Goal: Check status: Check status

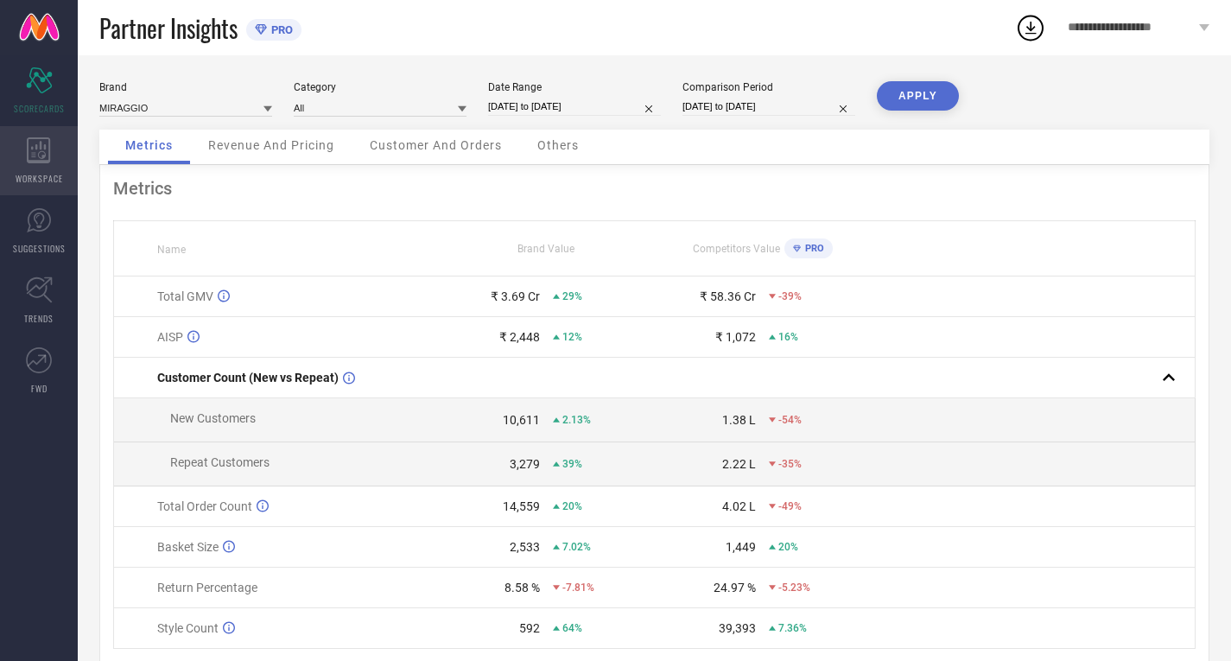
click at [43, 140] on icon at bounding box center [39, 150] width 24 height 26
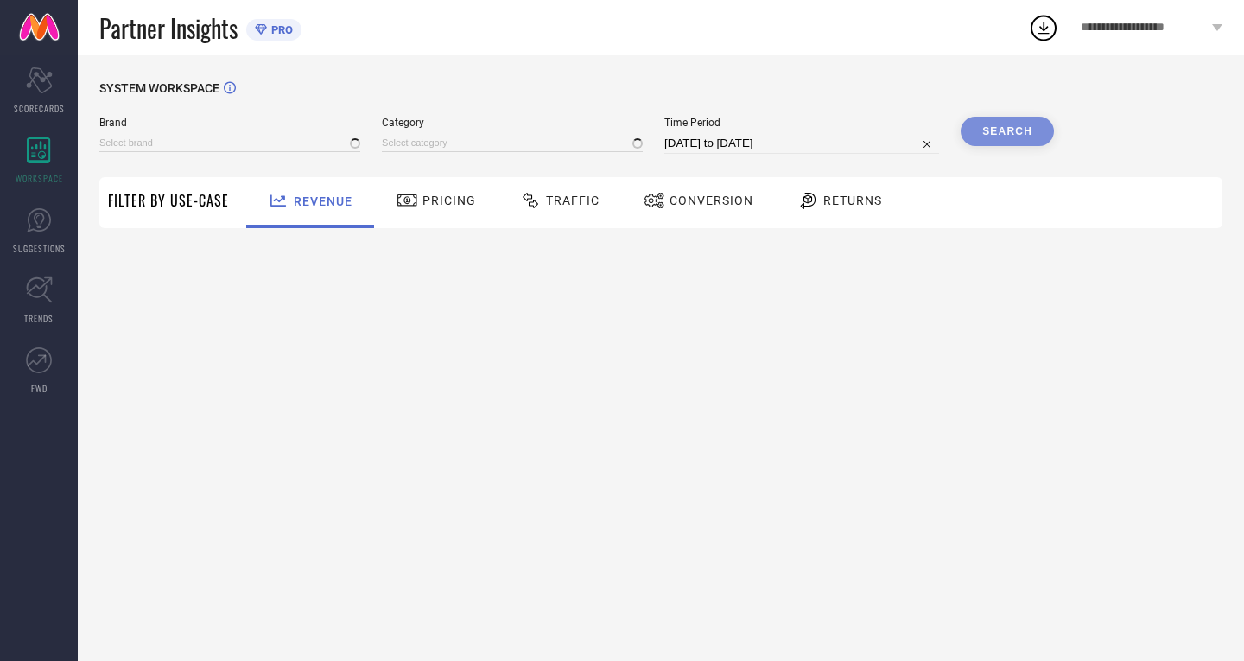
type input "MIRAGGIO"
type input "All"
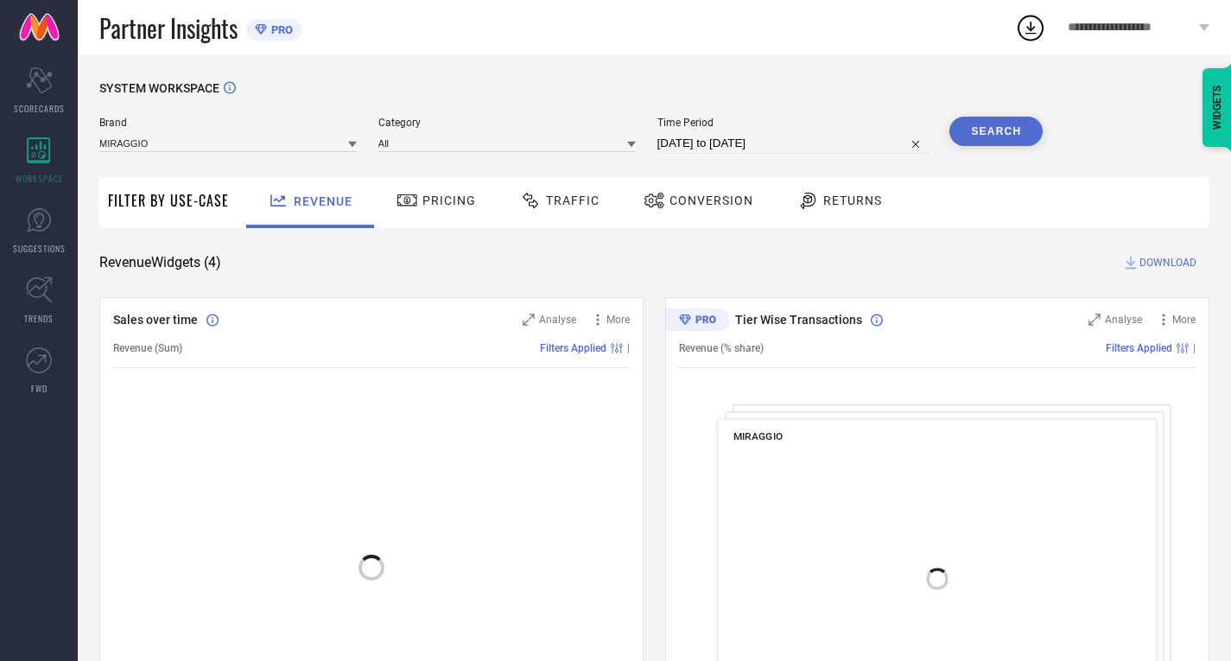
select select "6"
select select "2025"
select select "7"
select select "2025"
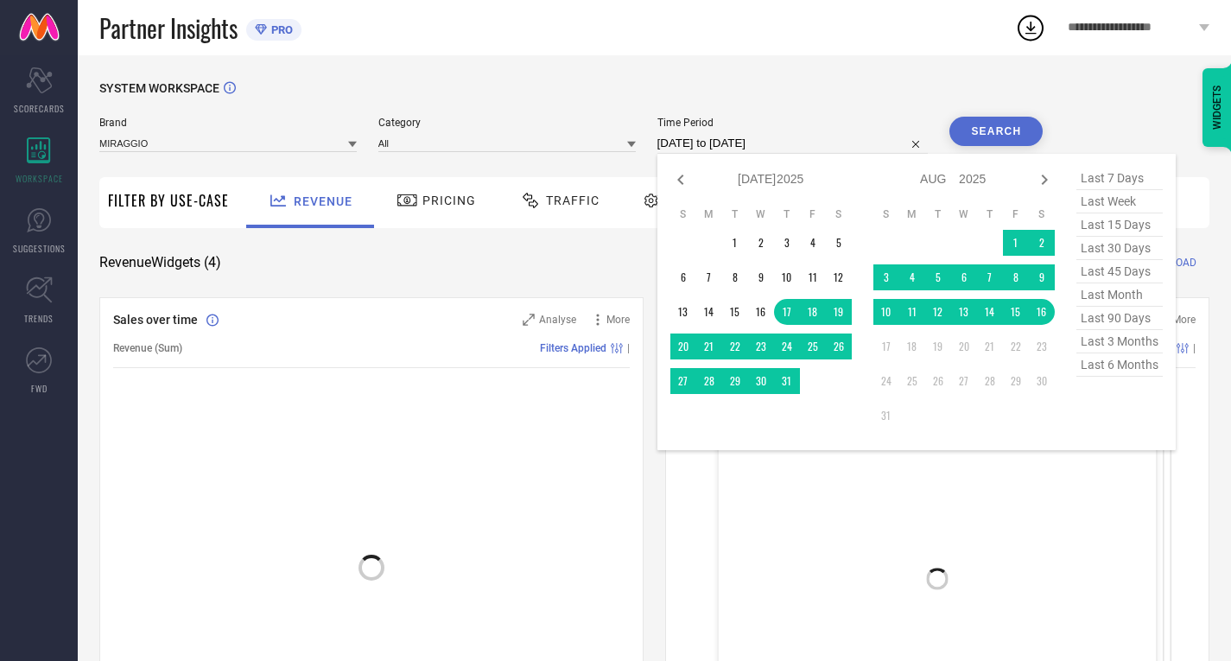
click at [731, 140] on input "17-07-2025 to 16-08-2025" at bounding box center [792, 143] width 271 height 21
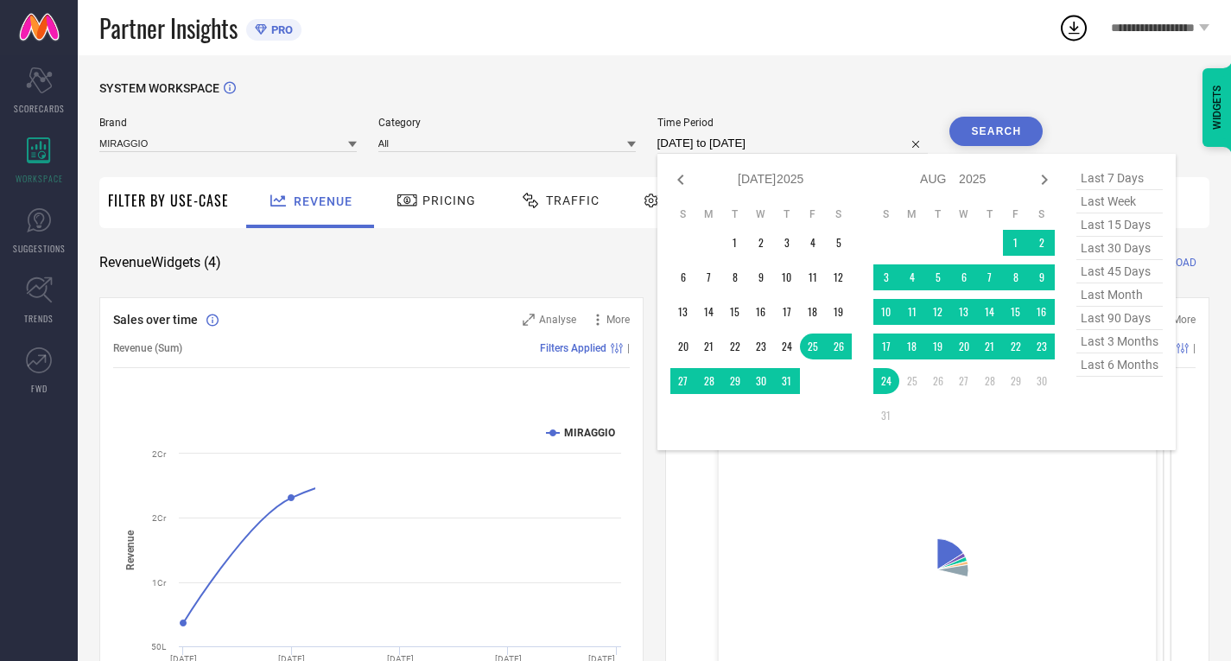
select select "6"
select select "2025"
select select "7"
select select "2025"
click at [742, 144] on input "[DATE] to [DATE]" at bounding box center [792, 143] width 271 height 21
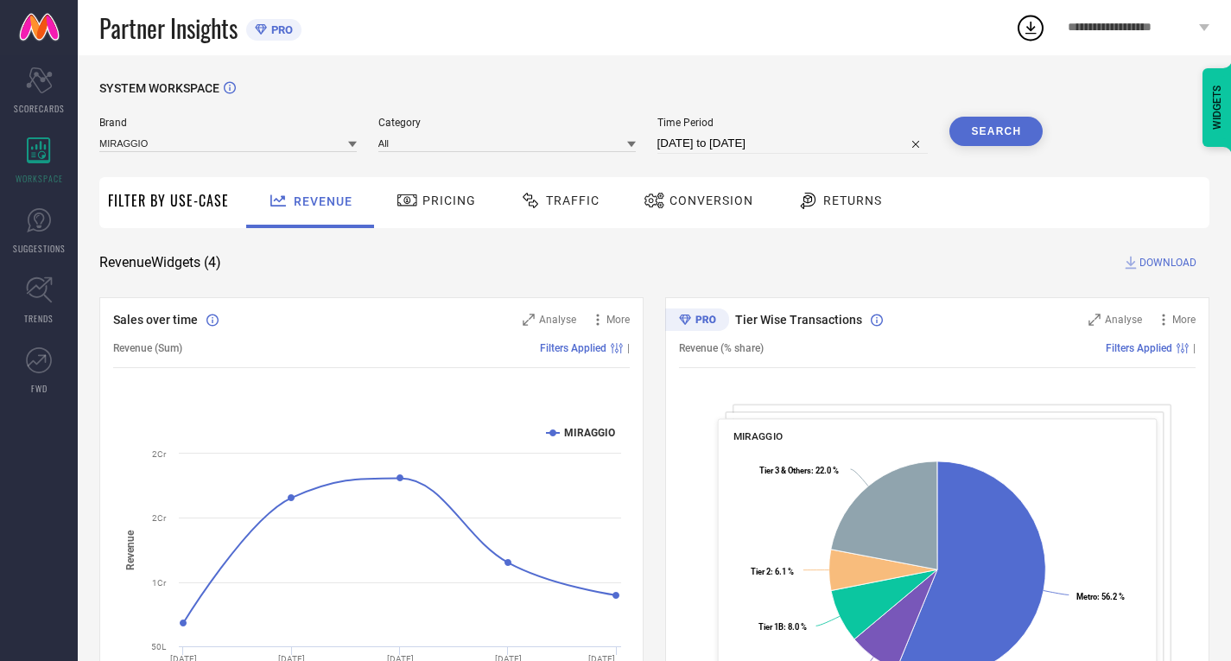
click at [920, 95] on div "SYSTEM WORKSPACE" at bounding box center [654, 98] width 1110 height 35
click at [757, 148] on input "[DATE] to [DATE]" at bounding box center [792, 143] width 271 height 21
select select "6"
select select "2025"
select select "7"
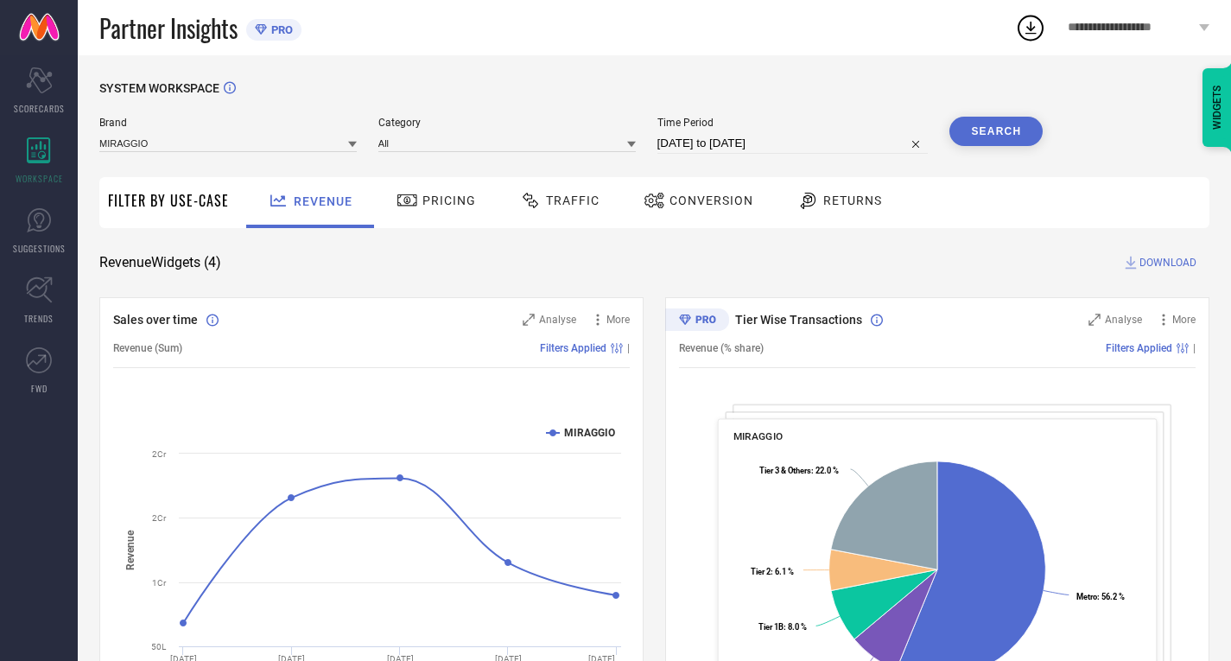
select select "2025"
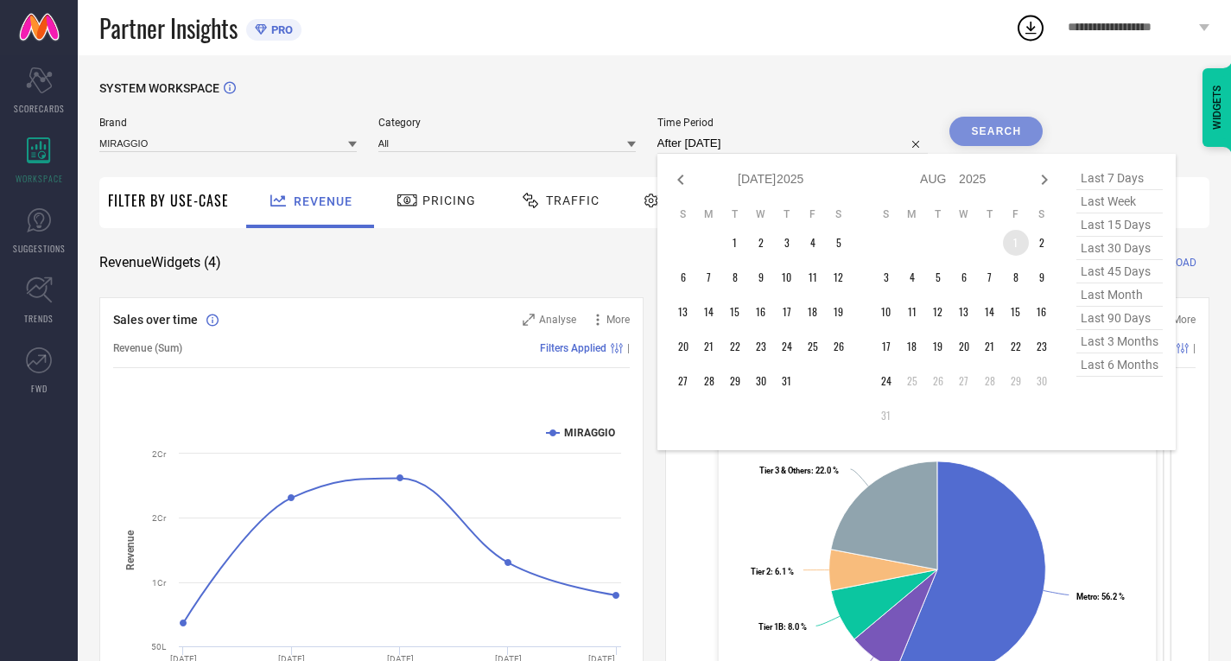
click at [1010, 245] on td "1" at bounding box center [1016, 243] width 26 height 26
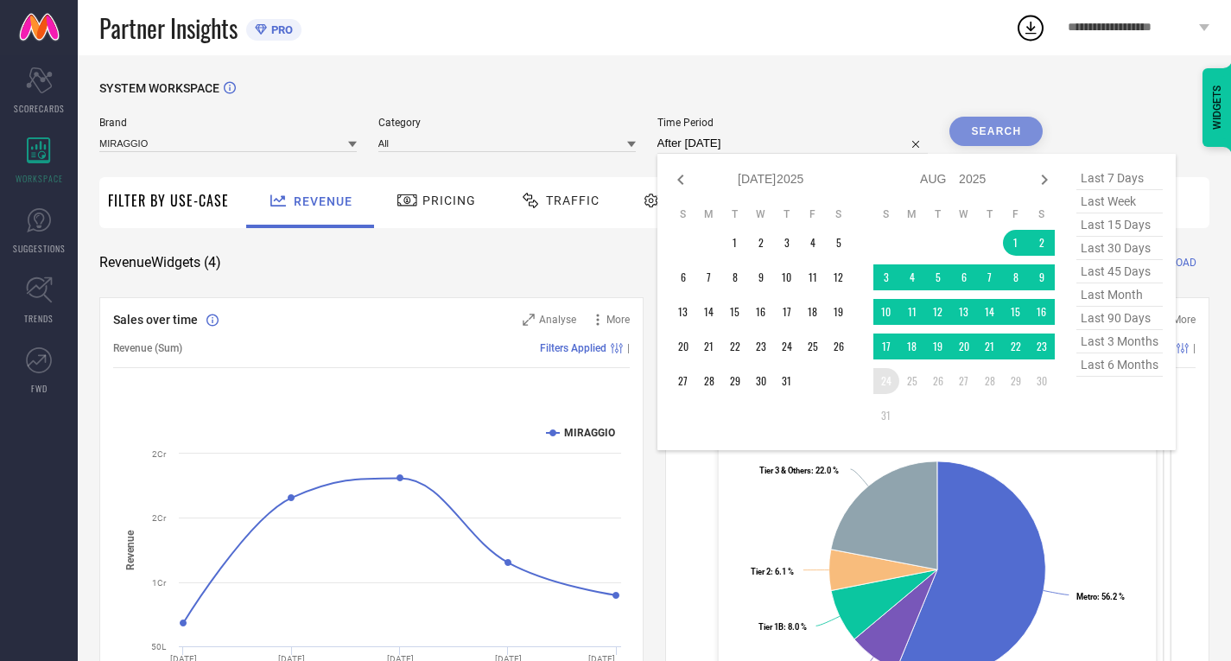
type input "[DATE] to [DATE]"
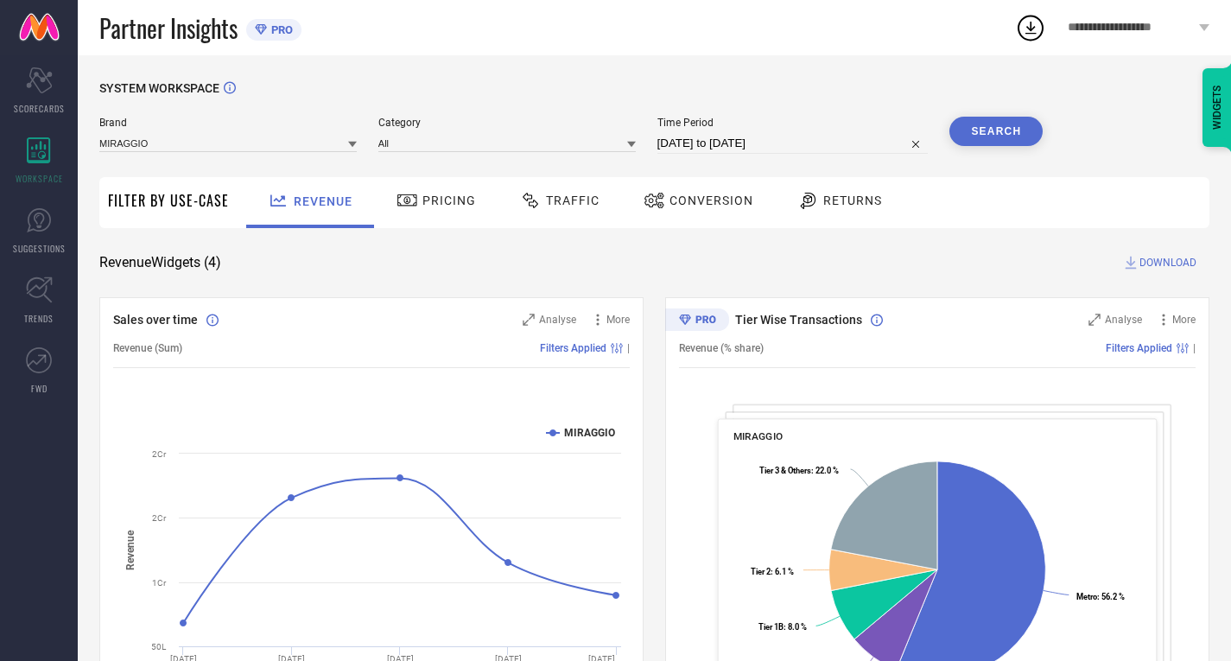
click at [987, 136] on button "Search" at bounding box center [995, 131] width 93 height 29
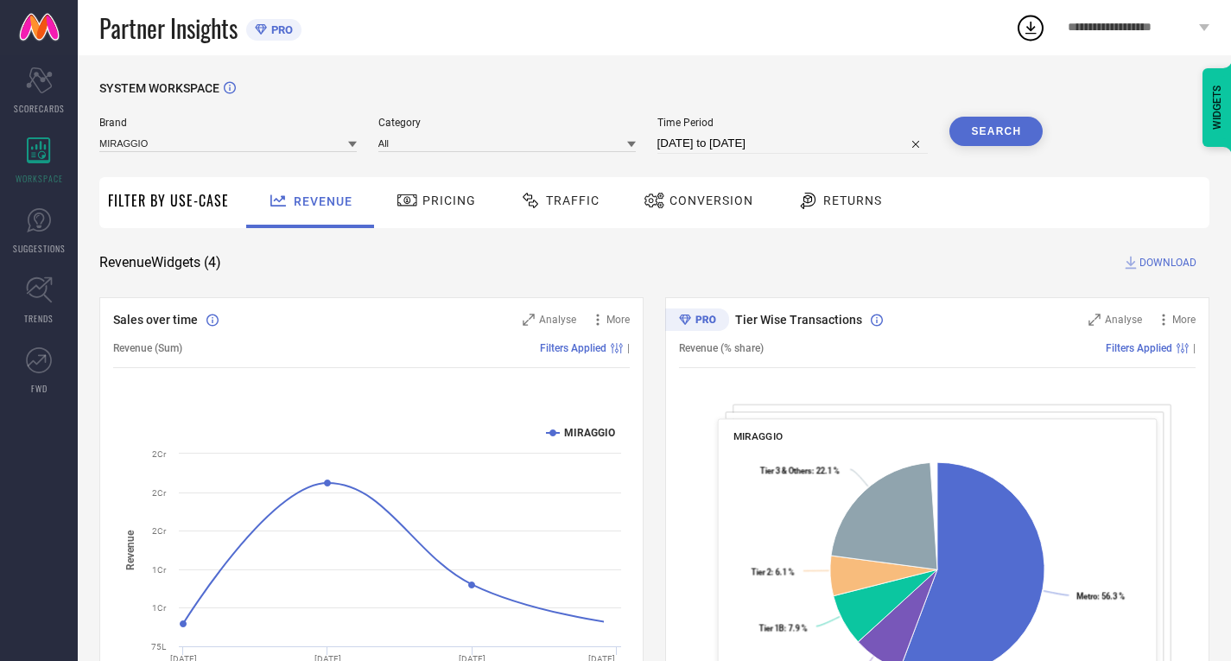
click at [569, 212] on div "Traffic" at bounding box center [560, 200] width 88 height 29
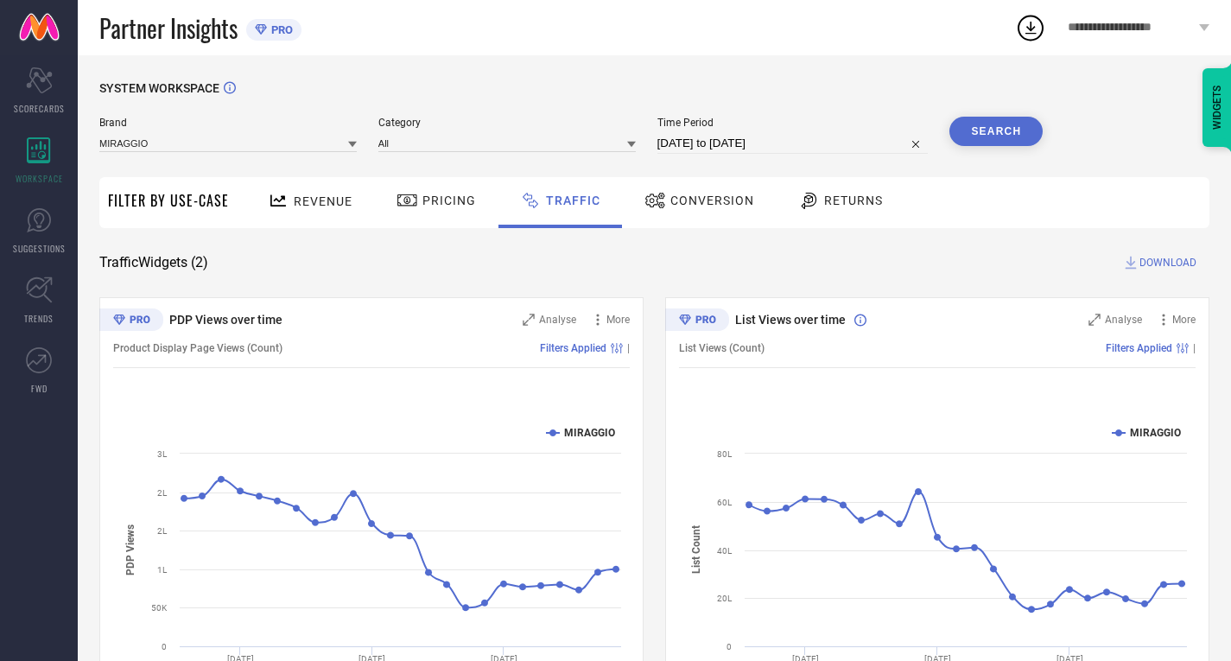
click at [684, 180] on div "Conversion" at bounding box center [699, 202] width 153 height 51
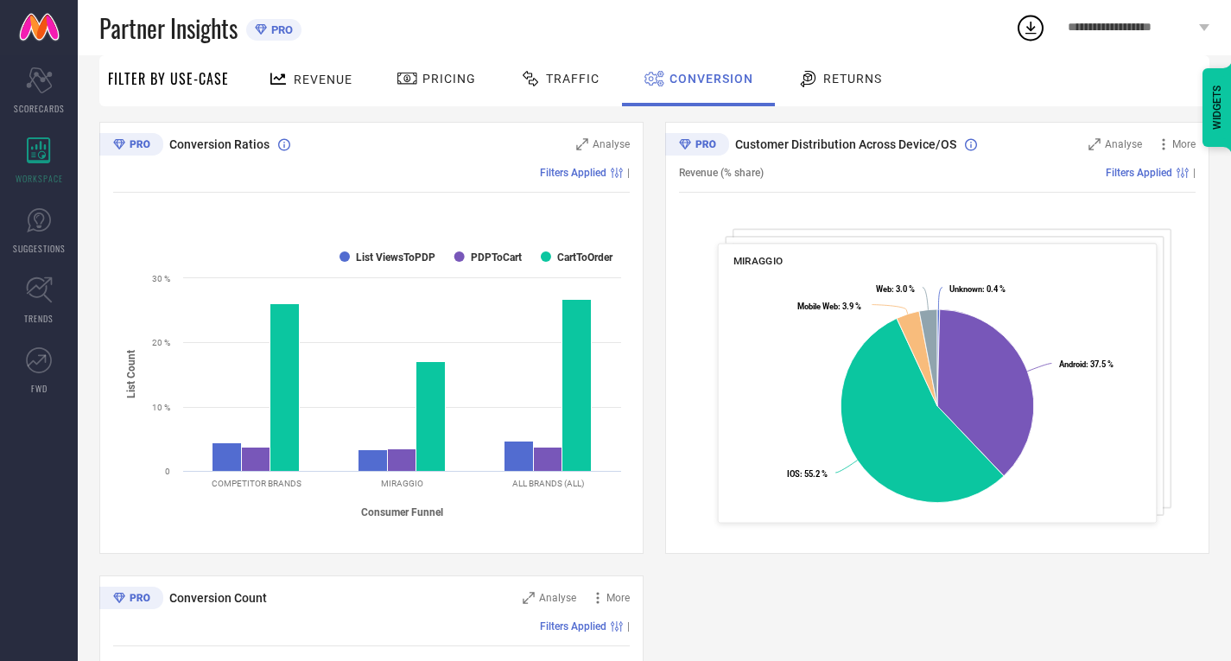
scroll to position [129, 0]
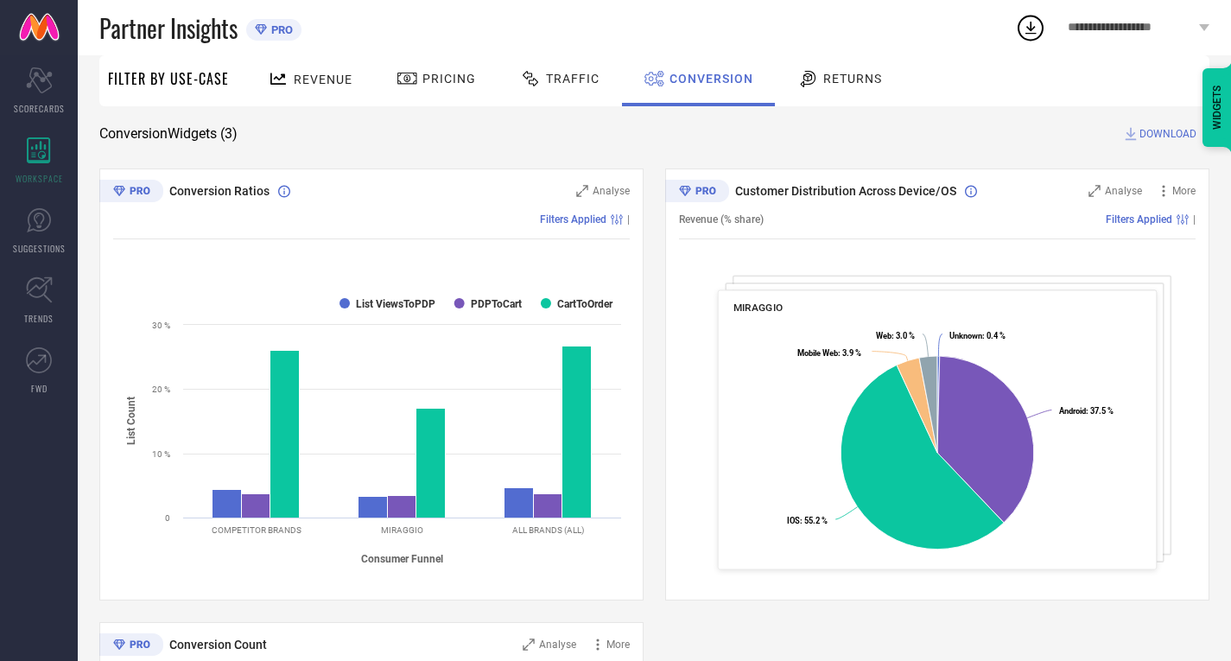
click at [567, 87] on div "Traffic" at bounding box center [560, 78] width 88 height 29
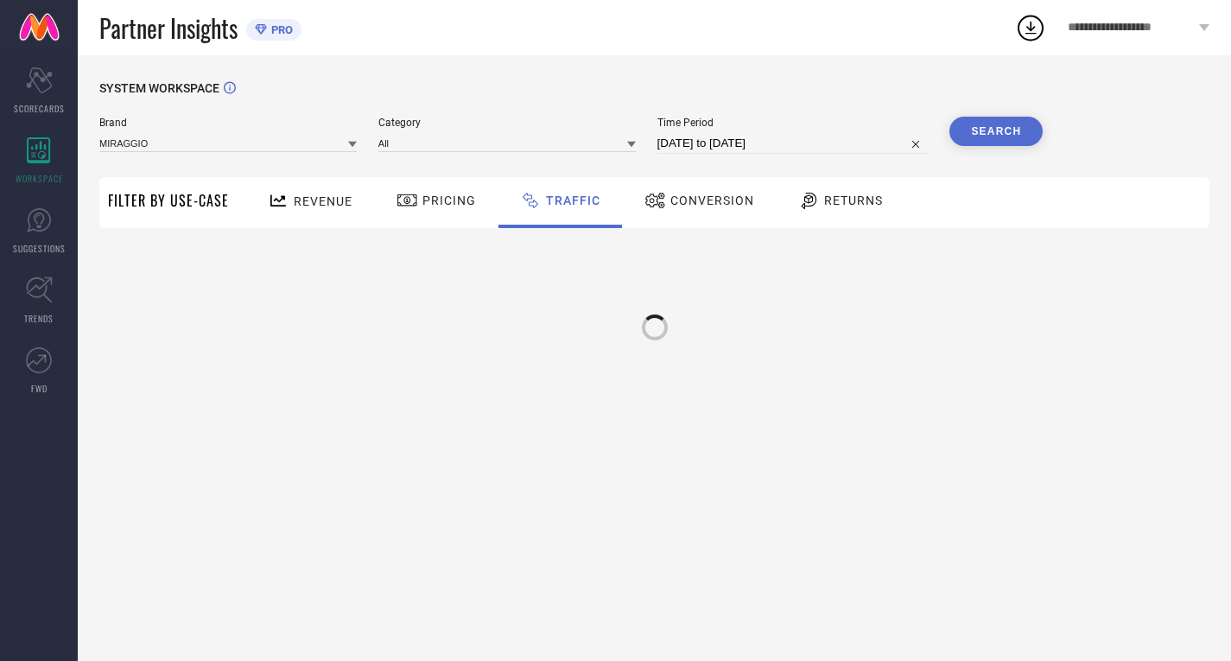
scroll to position [0, 0]
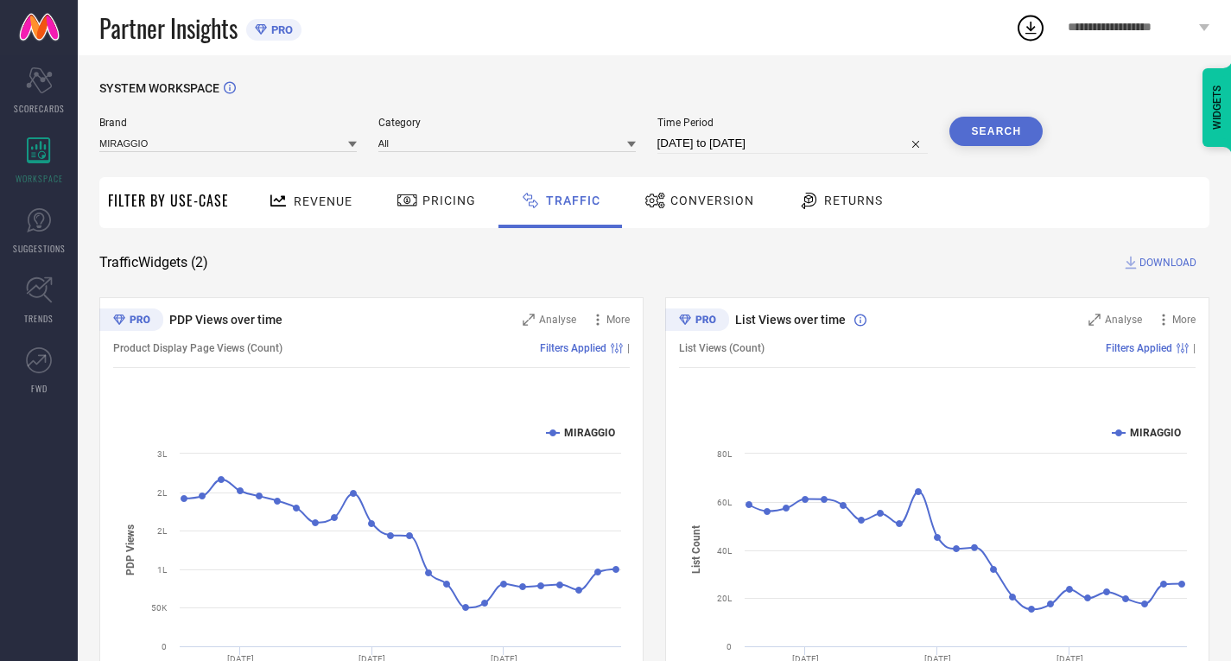
click at [278, 34] on span "PRO" at bounding box center [280, 29] width 26 height 13
click at [35, 55] on nav "Scorecard SCORECARDS WORKSPACE SUGGESTIONS TRENDS FWD" at bounding box center [39, 385] width 78 height 661
click at [41, 77] on icon "Scorecard" at bounding box center [39, 80] width 27 height 26
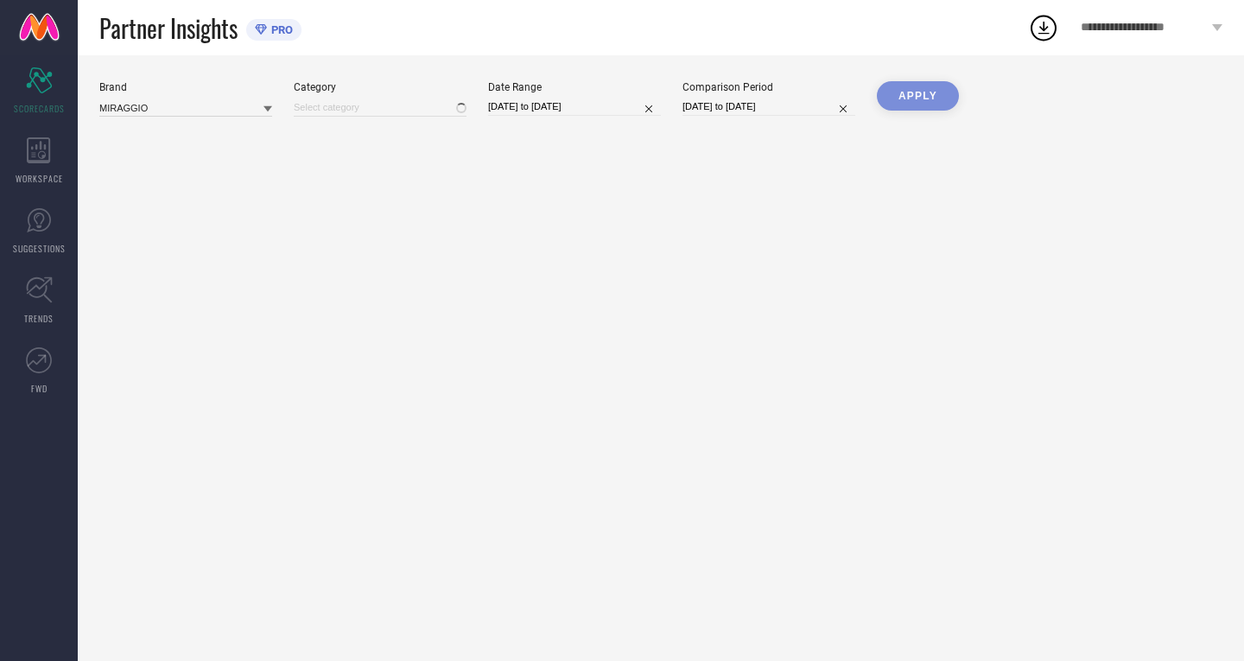
type input "All"
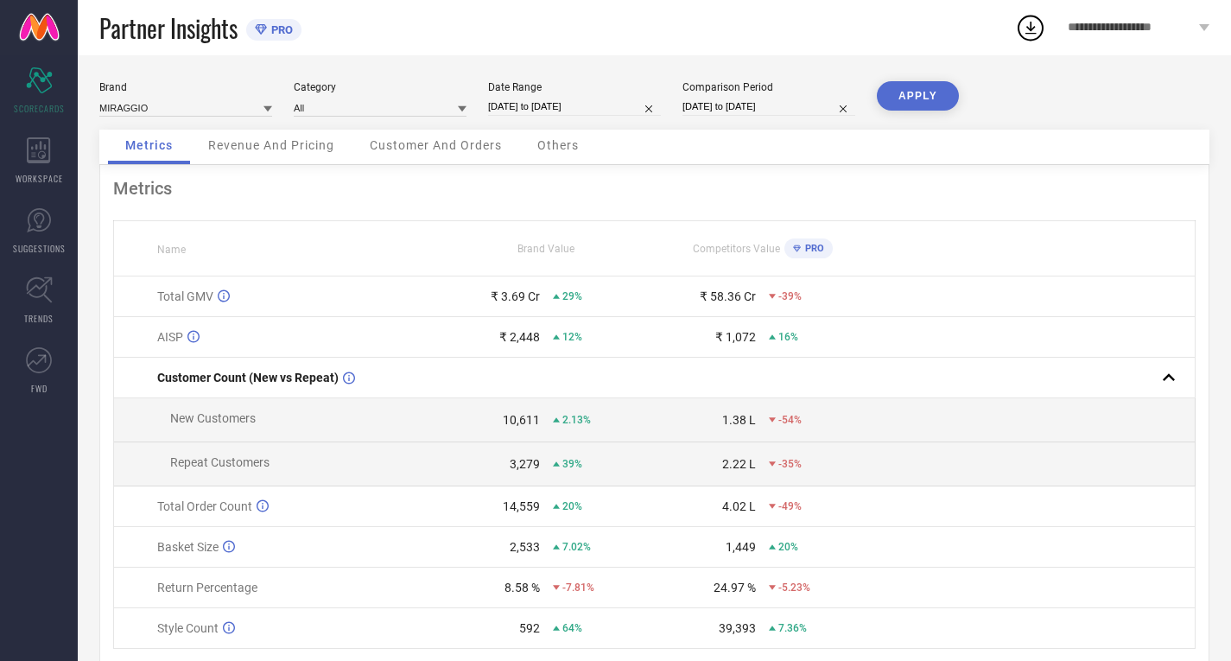
select select "5"
select select "2024"
select select "6"
select select "2024"
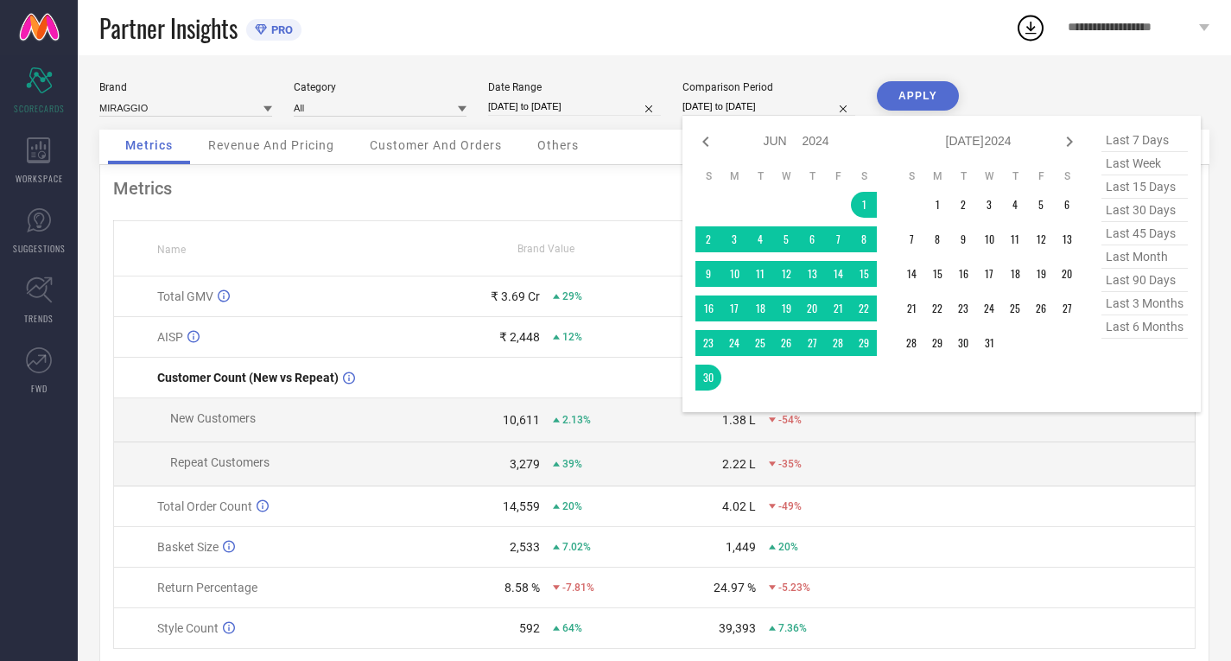
click at [698, 108] on input "[DATE] to [DATE]" at bounding box center [768, 107] width 173 height 18
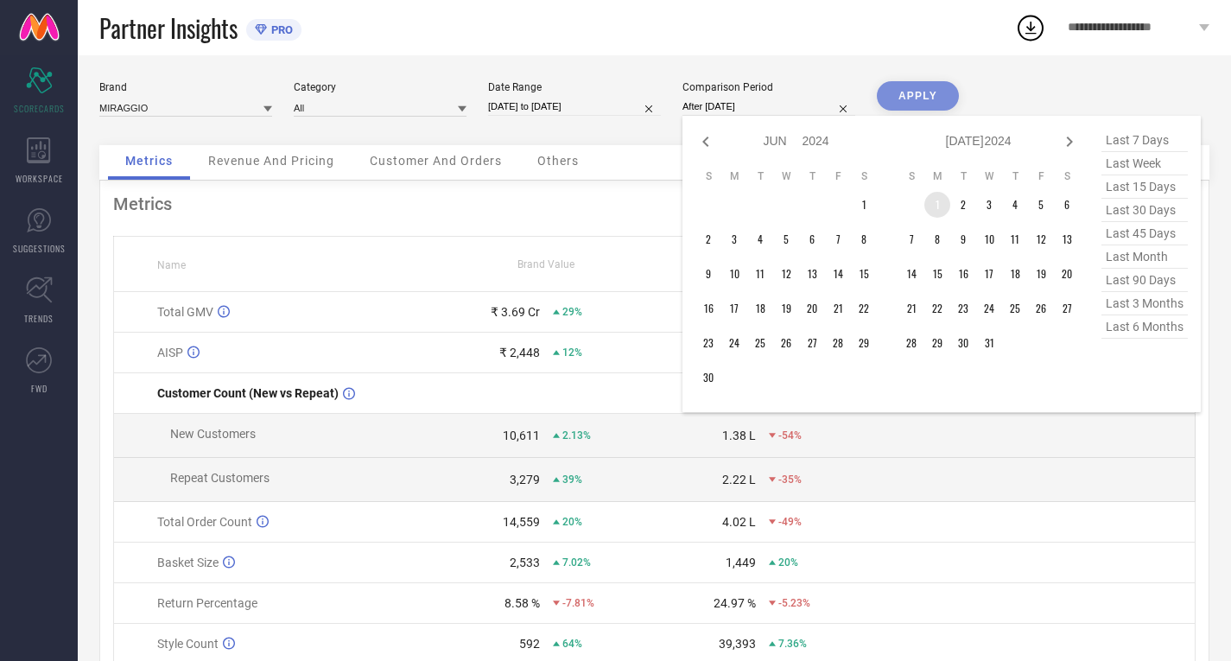
click at [943, 215] on td "1" at bounding box center [937, 205] width 26 height 26
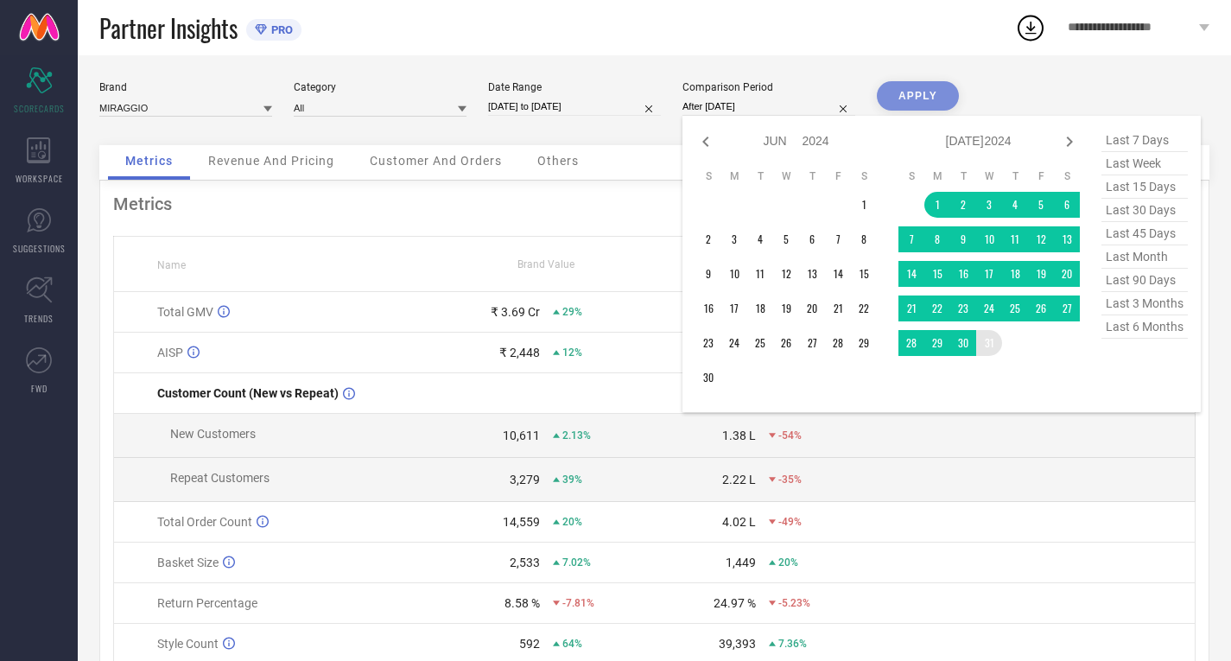
type input "[DATE] to [DATE]"
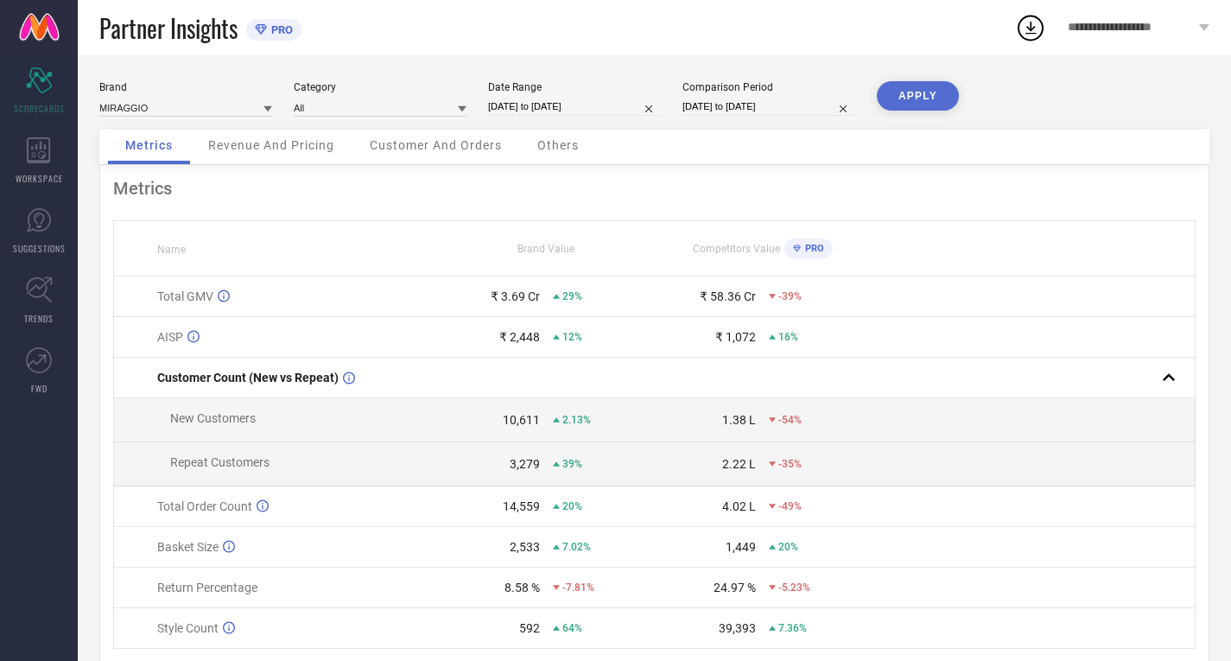
select select "7"
select select "2025"
select select "8"
select select "2025"
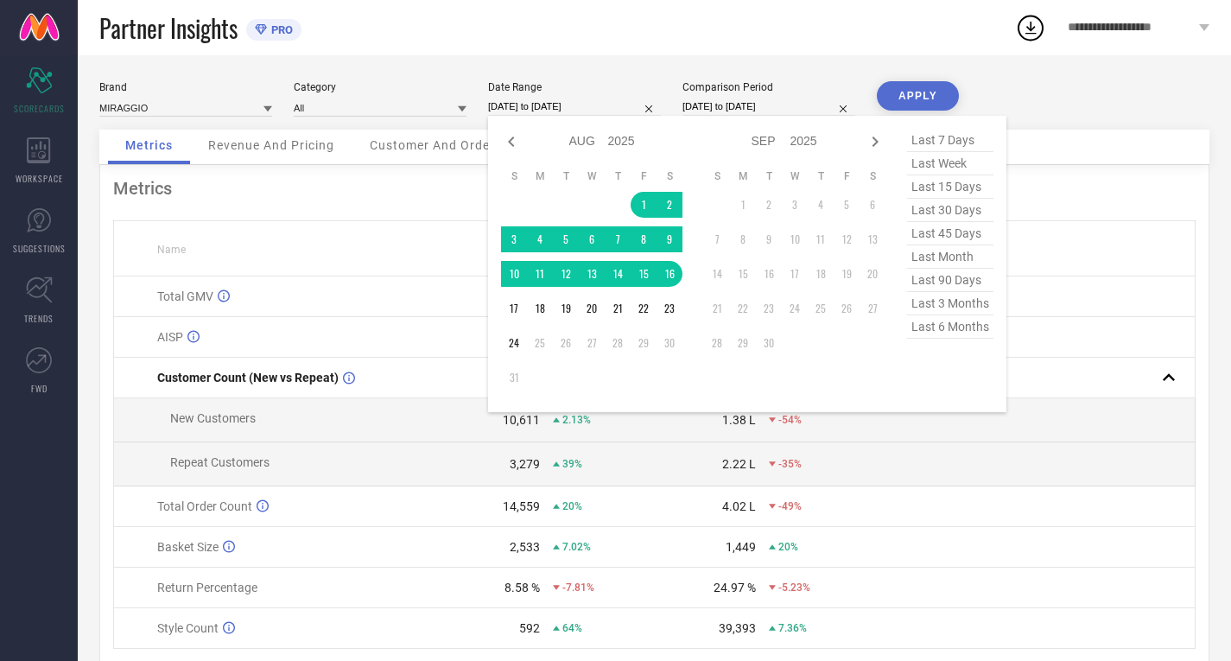
click at [561, 105] on input "[DATE] to [DATE]" at bounding box center [574, 107] width 173 height 18
click at [511, 145] on icon at bounding box center [511, 141] width 6 height 10
select select "6"
select select "2025"
select select "7"
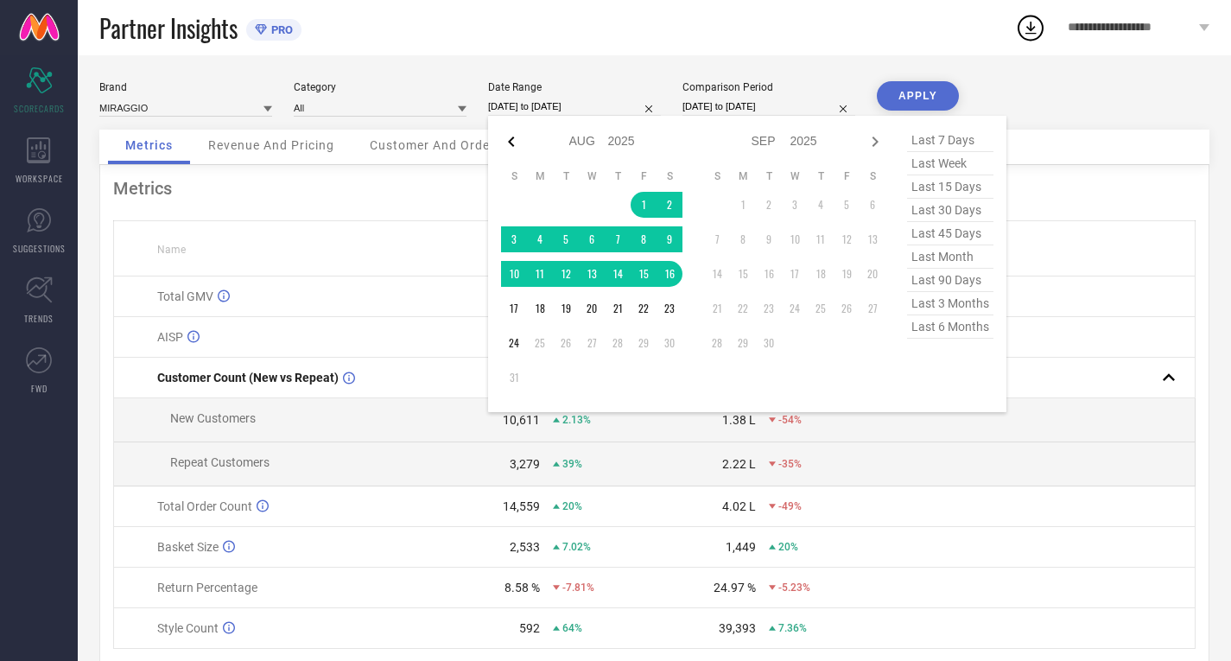
select select "2025"
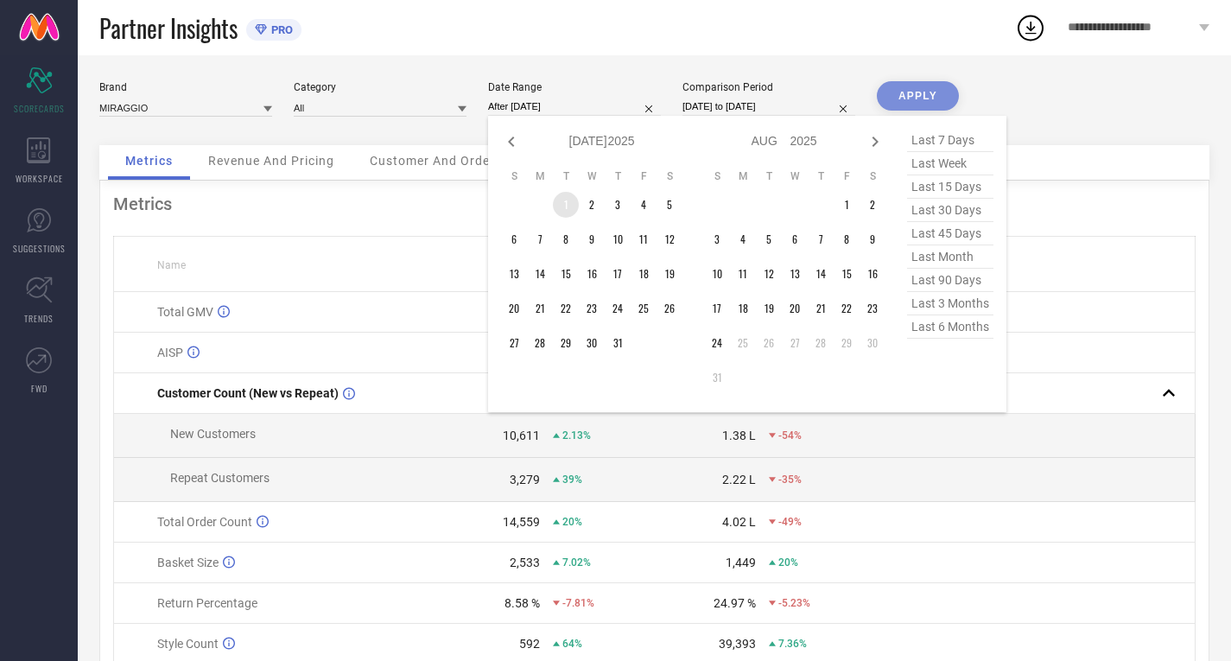
click at [555, 205] on td "1" at bounding box center [566, 205] width 26 height 26
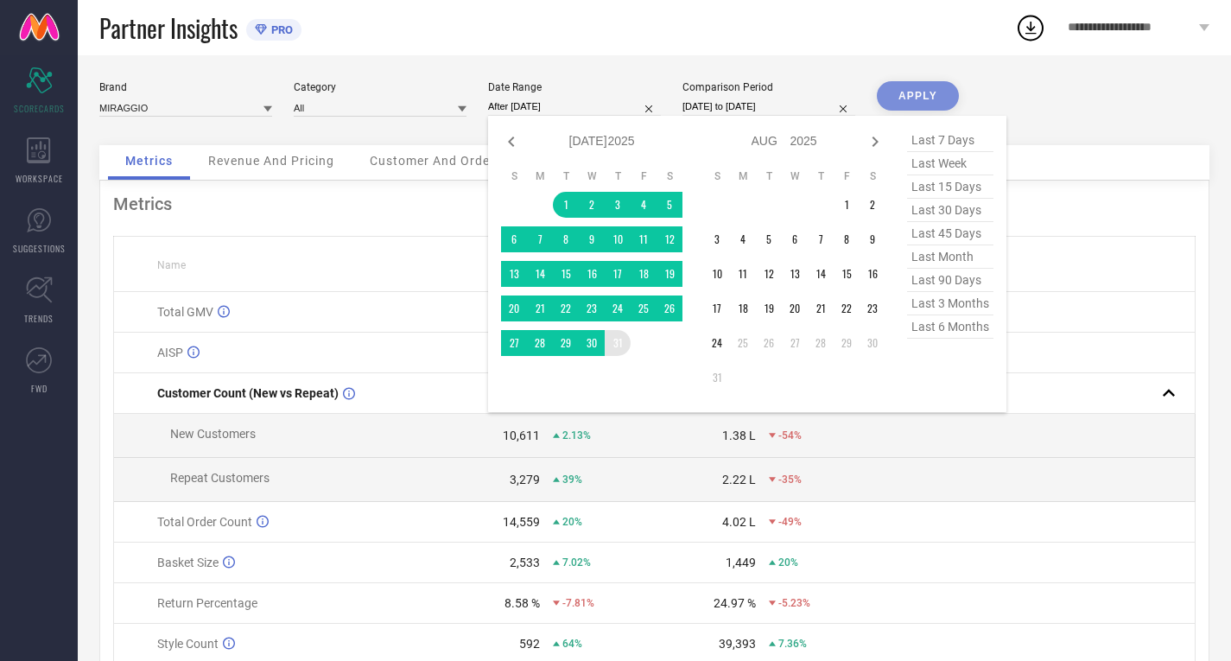
type input "[DATE] to [DATE]"
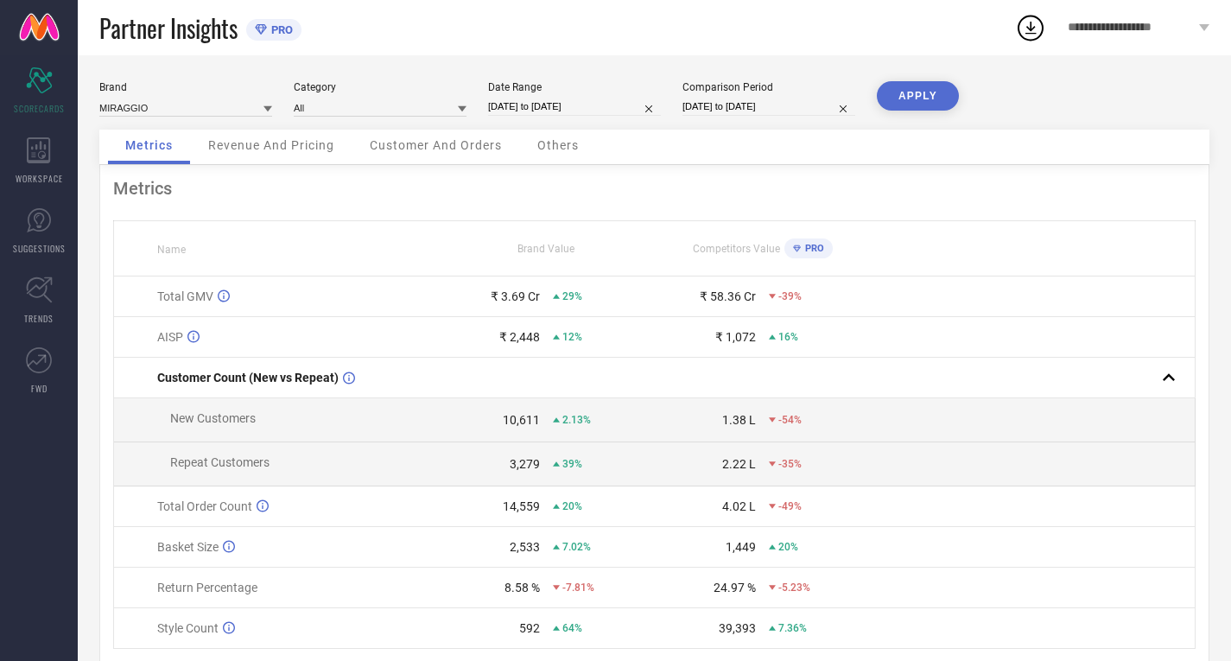
click at [889, 94] on button "APPLY" at bounding box center [918, 95] width 82 height 29
click at [718, 302] on div "₹ 86.47 Cr" at bounding box center [728, 296] width 56 height 14
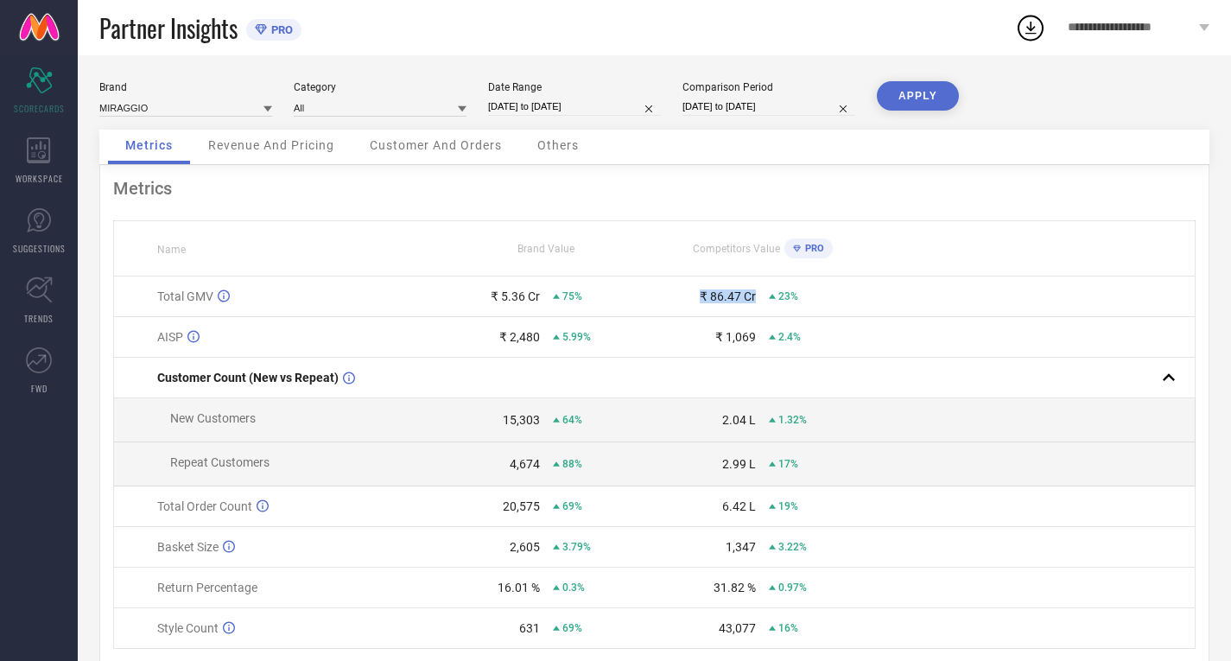
click at [676, 287] on td "₹ 86.47 Cr 23%" at bounding box center [762, 296] width 216 height 41
click at [787, 299] on span "23%" at bounding box center [788, 296] width 20 height 12
click at [568, 299] on span "75%" at bounding box center [572, 296] width 20 height 12
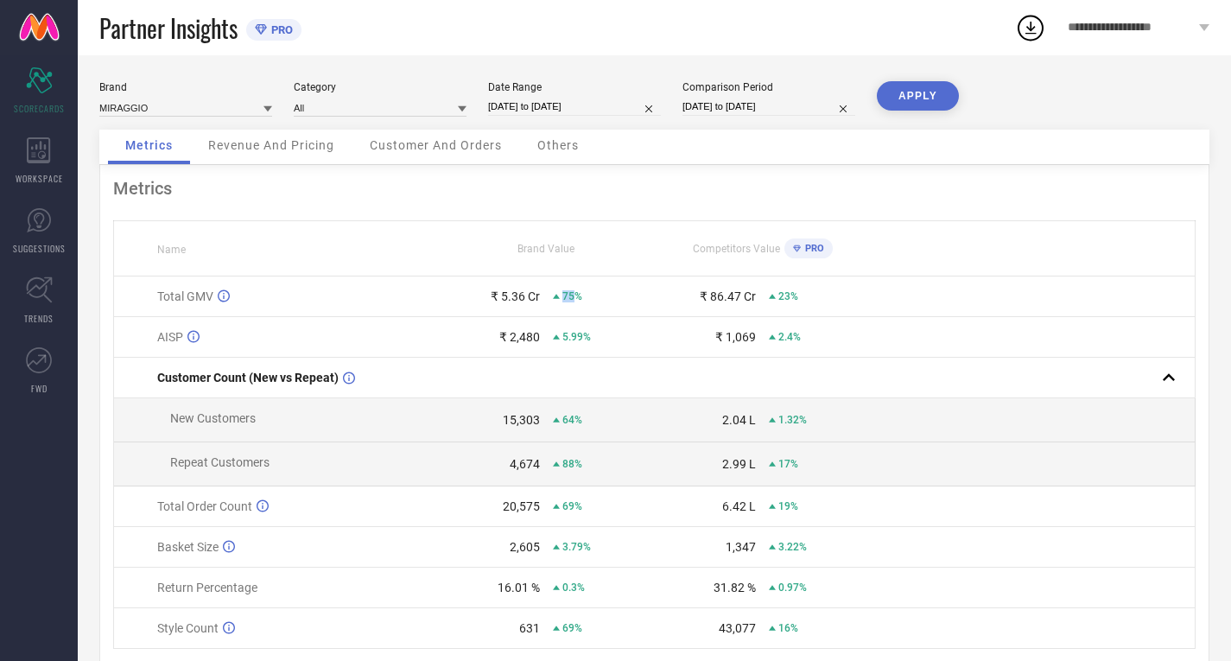
click at [568, 299] on span "75%" at bounding box center [572, 296] width 20 height 12
click at [566, 348] on td "₹ 2,480 5.99%" at bounding box center [546, 337] width 216 height 41
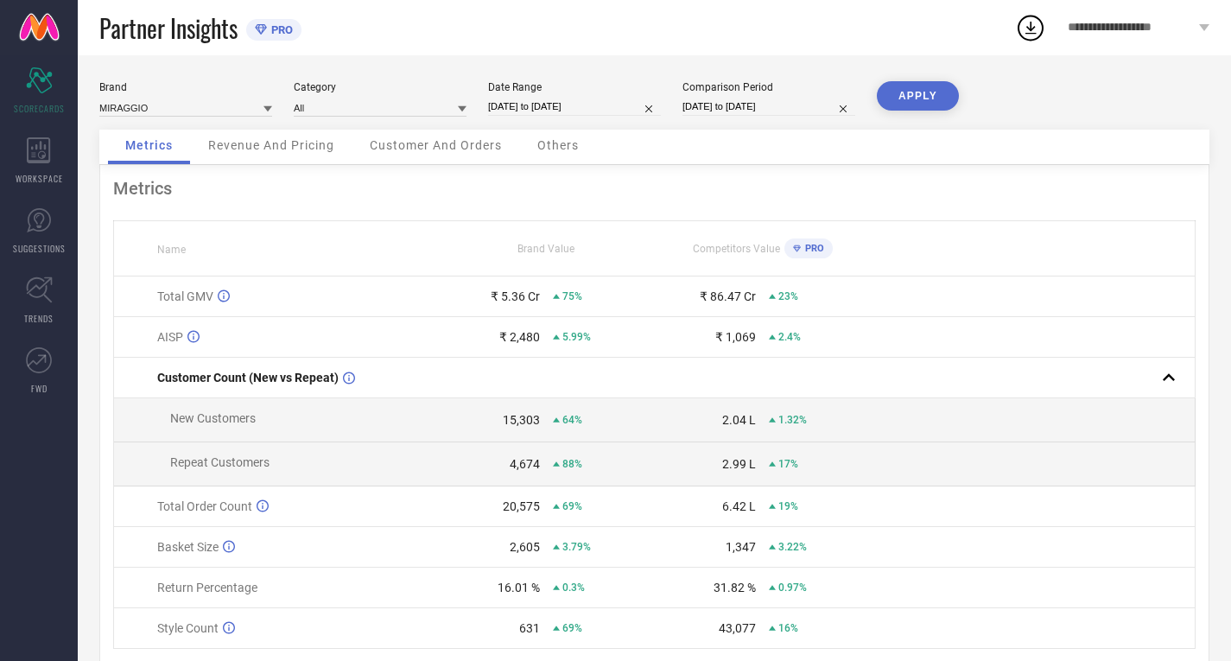
click at [795, 336] on span "2.4%" at bounding box center [789, 337] width 22 height 12
click at [936, 358] on td at bounding box center [1033, 337] width 325 height 41
click at [798, 244] on div "PRO" at bounding box center [804, 248] width 40 height 20
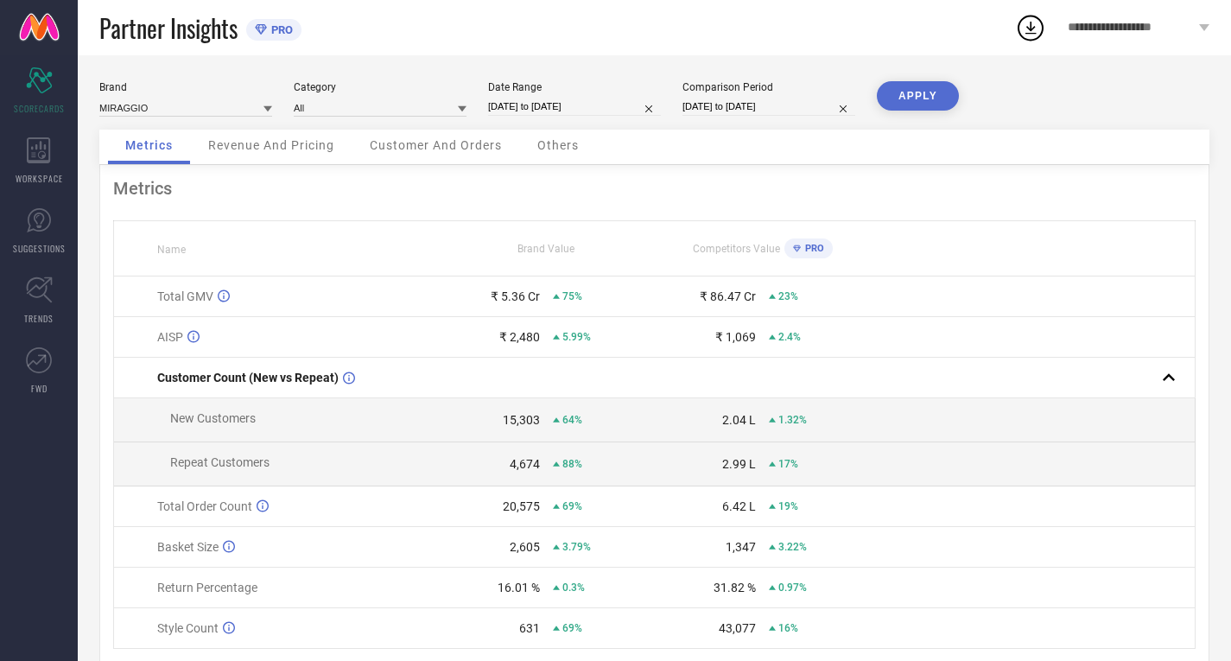
select select "6"
select select "2024"
select select "7"
select select "2024"
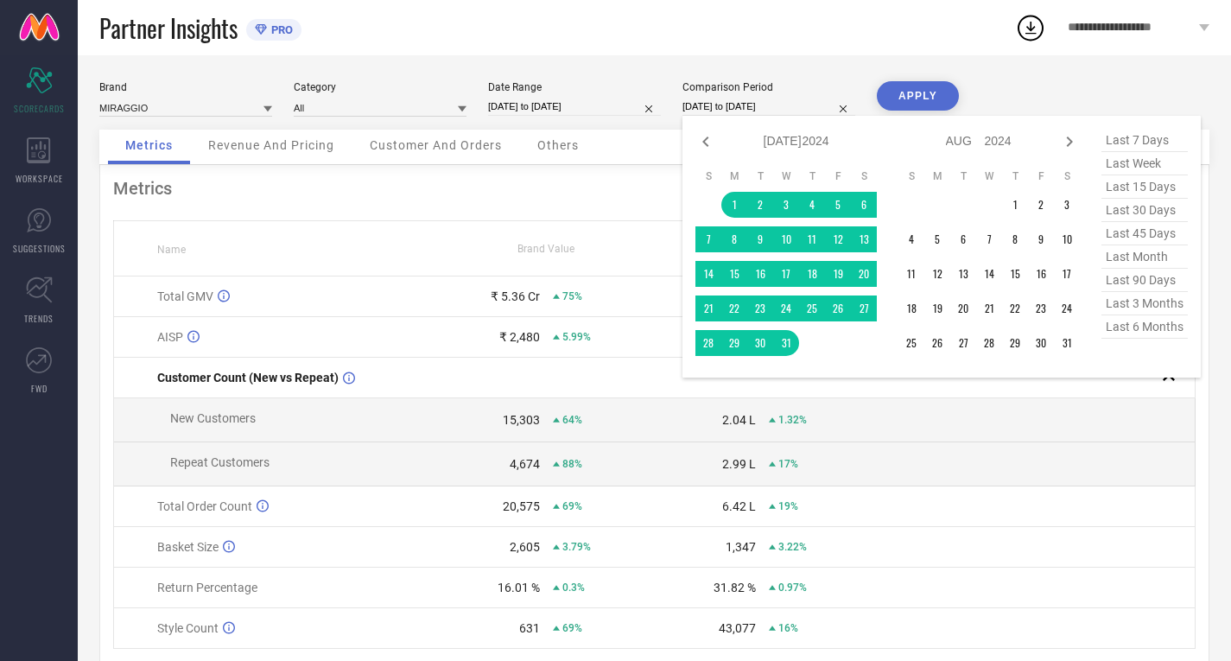
click at [719, 100] on input "[DATE] to [DATE]" at bounding box center [768, 107] width 173 height 18
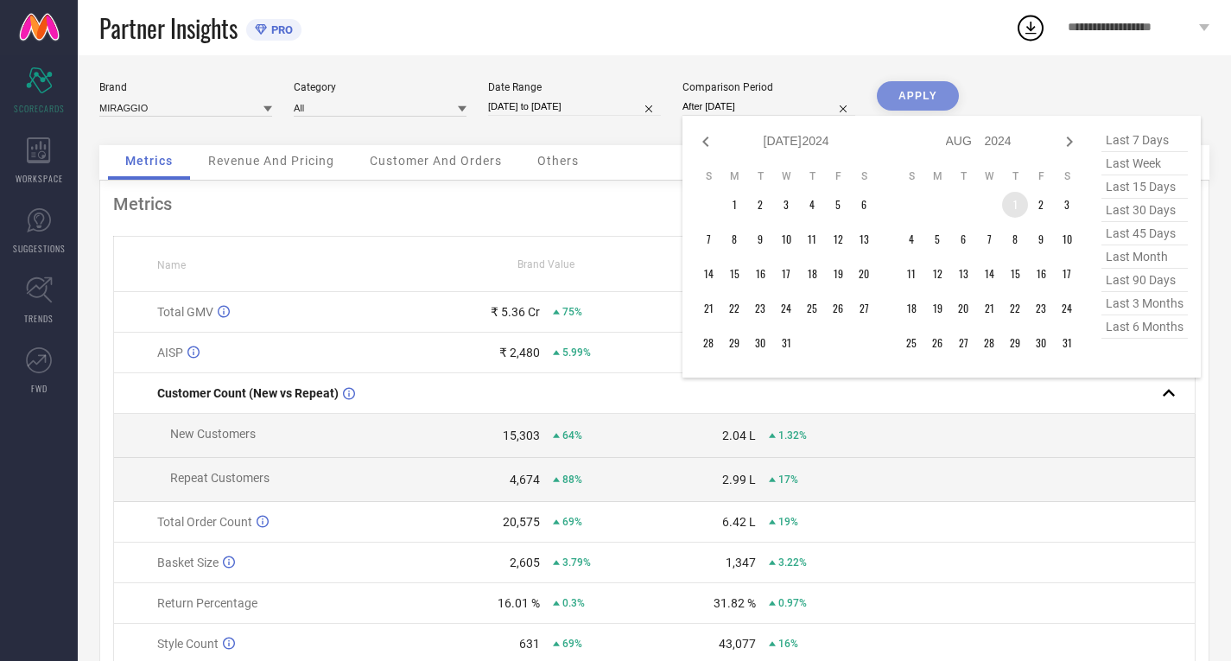
click at [1014, 200] on td "1" at bounding box center [1015, 205] width 26 height 26
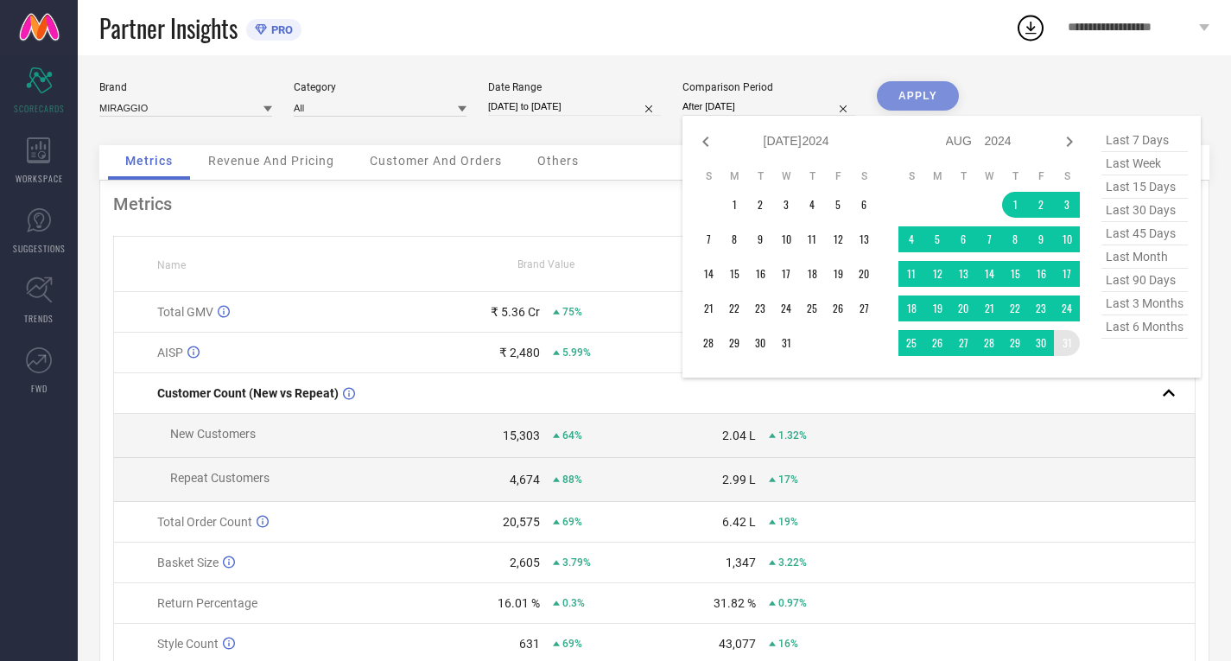
type input "[DATE] to [DATE]"
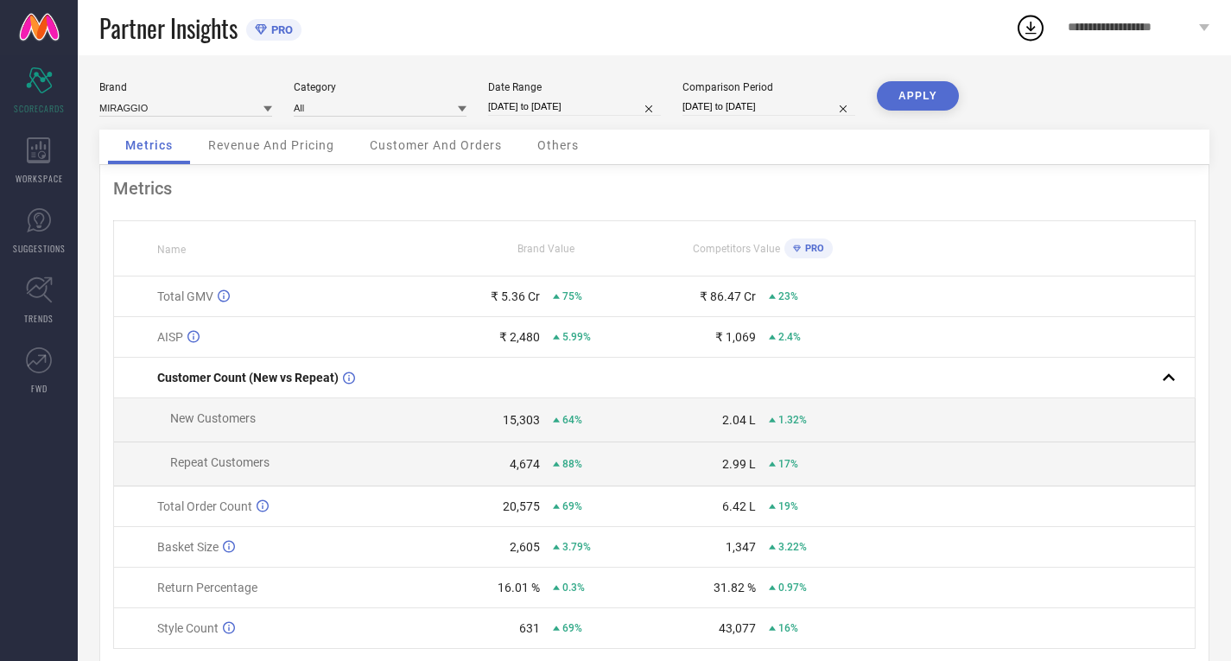
click at [926, 117] on div "APPLY" at bounding box center [918, 105] width 82 height 48
click at [903, 104] on button "APPLY" at bounding box center [918, 95] width 82 height 29
click at [534, 308] on td "₹ 5.36 Cr 26%" at bounding box center [546, 296] width 216 height 41
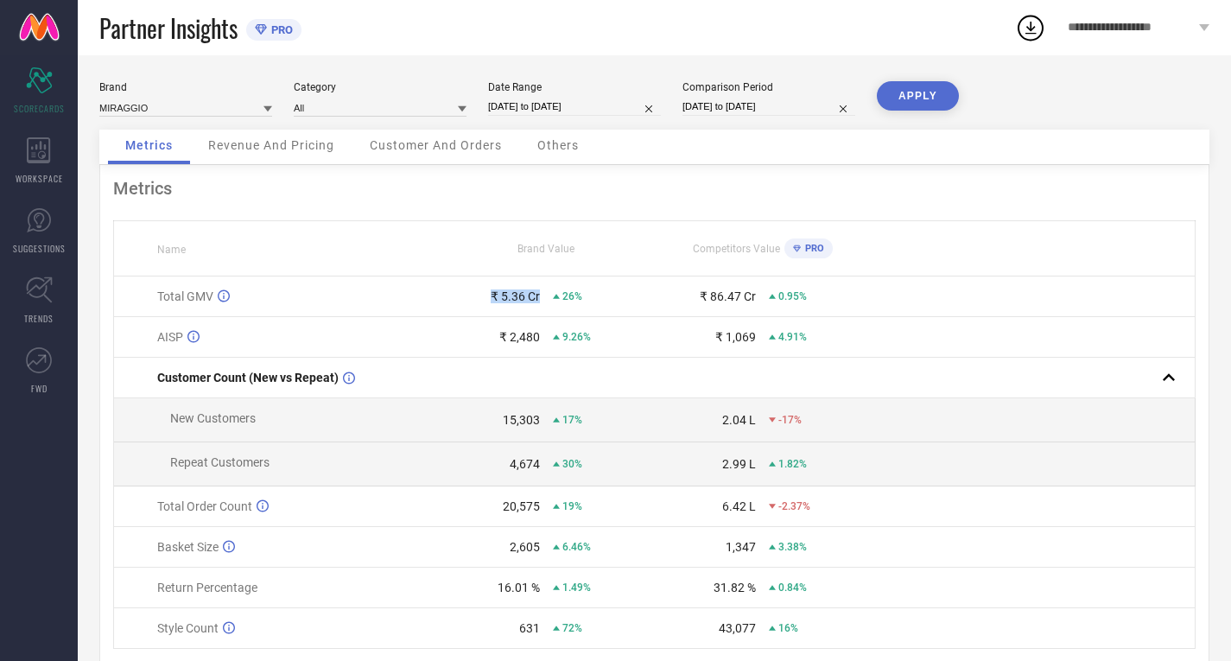
click at [534, 308] on td "₹ 5.36 Cr 26%" at bounding box center [546, 296] width 216 height 41
click at [35, 179] on span "WORKSPACE" at bounding box center [40, 178] width 48 height 13
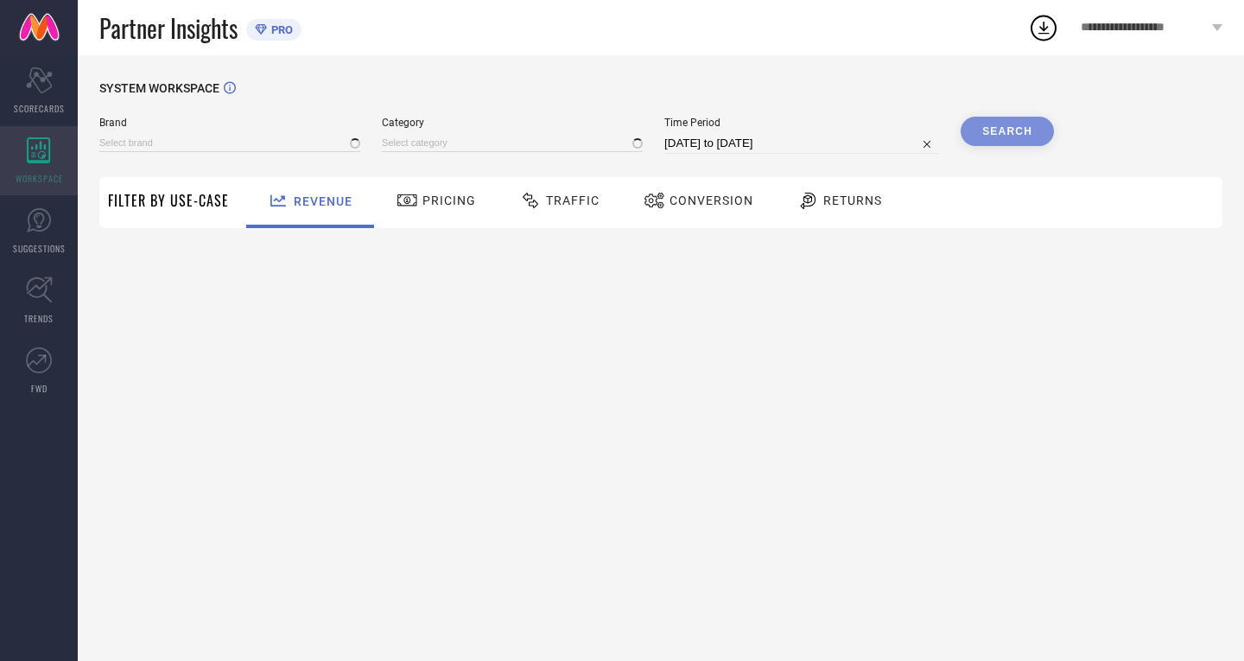
type input "MIRAGGIO"
type input "All"
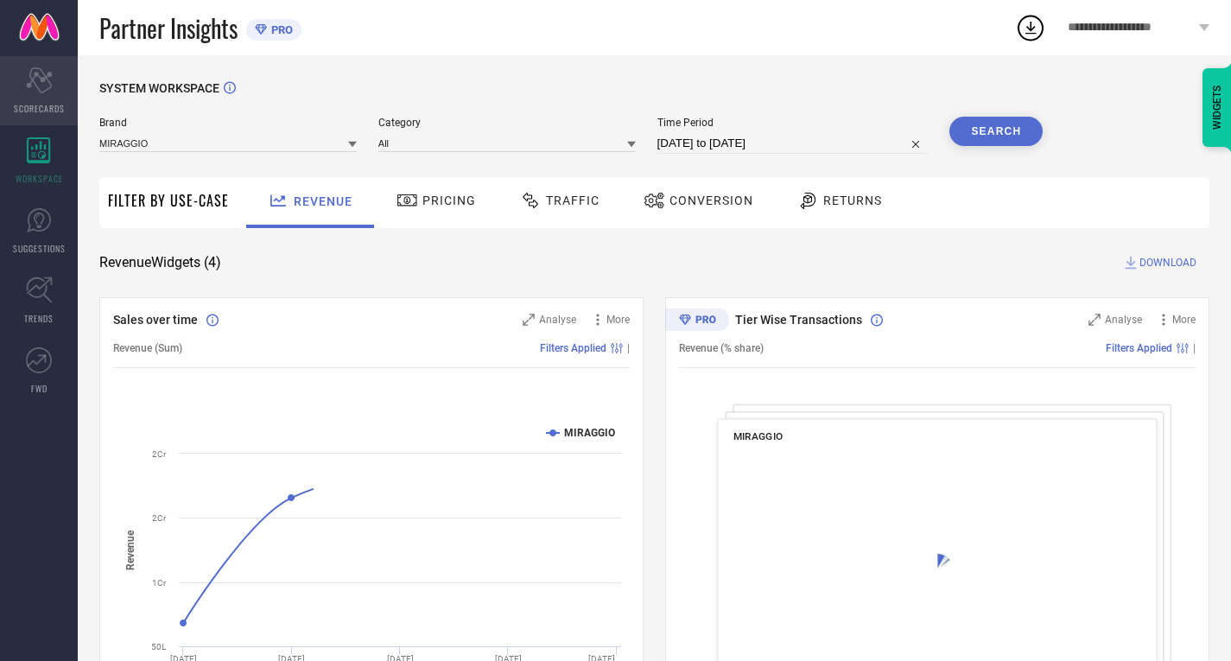
click at [11, 73] on div "Scorecard SCORECARDS" at bounding box center [39, 90] width 78 height 69
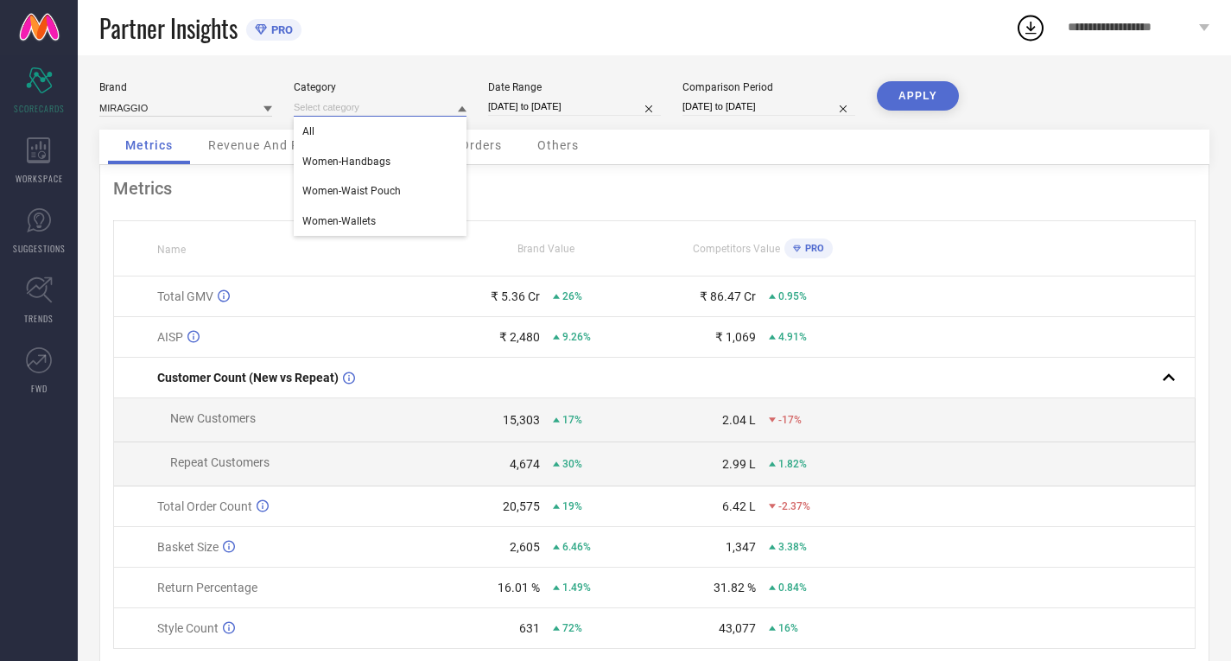
click at [361, 103] on input at bounding box center [380, 107] width 173 height 18
click at [363, 162] on span "Women-Handbags" at bounding box center [346, 162] width 88 height 12
click at [254, 114] on input at bounding box center [185, 107] width 173 height 18
click at [357, 102] on input at bounding box center [380, 107] width 173 height 18
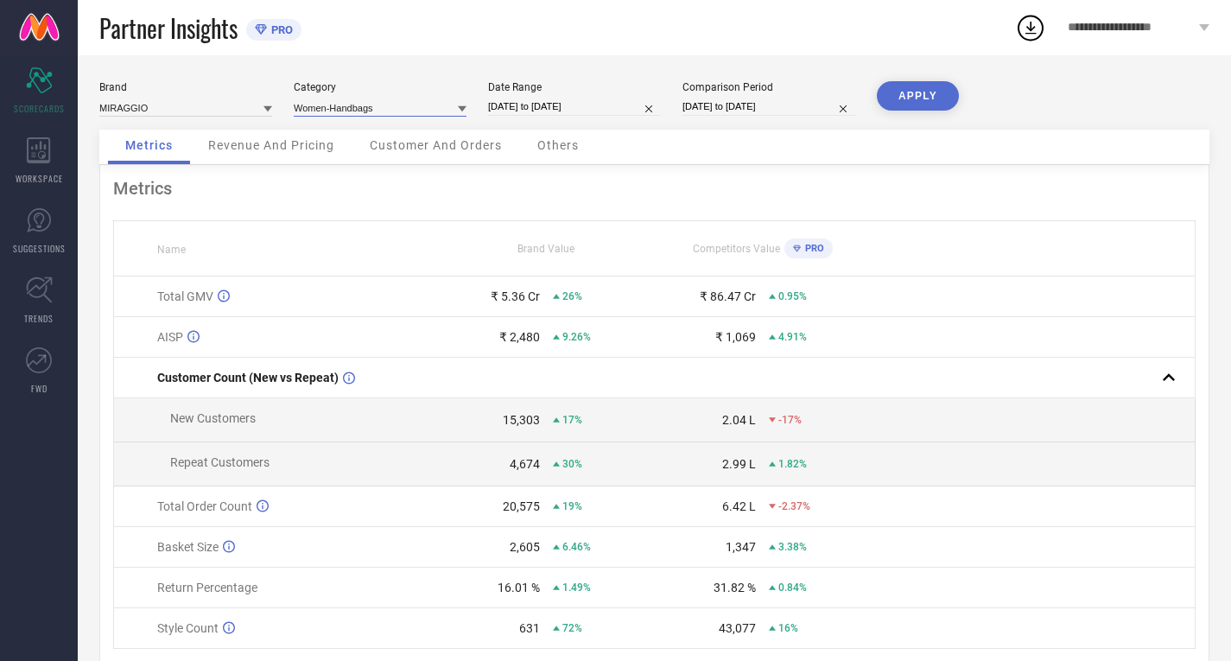
click at [364, 114] on input at bounding box center [380, 107] width 173 height 18
click at [330, 134] on span "Women-Handbags" at bounding box center [346, 131] width 88 height 12
click at [894, 102] on button "APPLY" at bounding box center [918, 95] width 82 height 29
select select "7"
select select "2024"
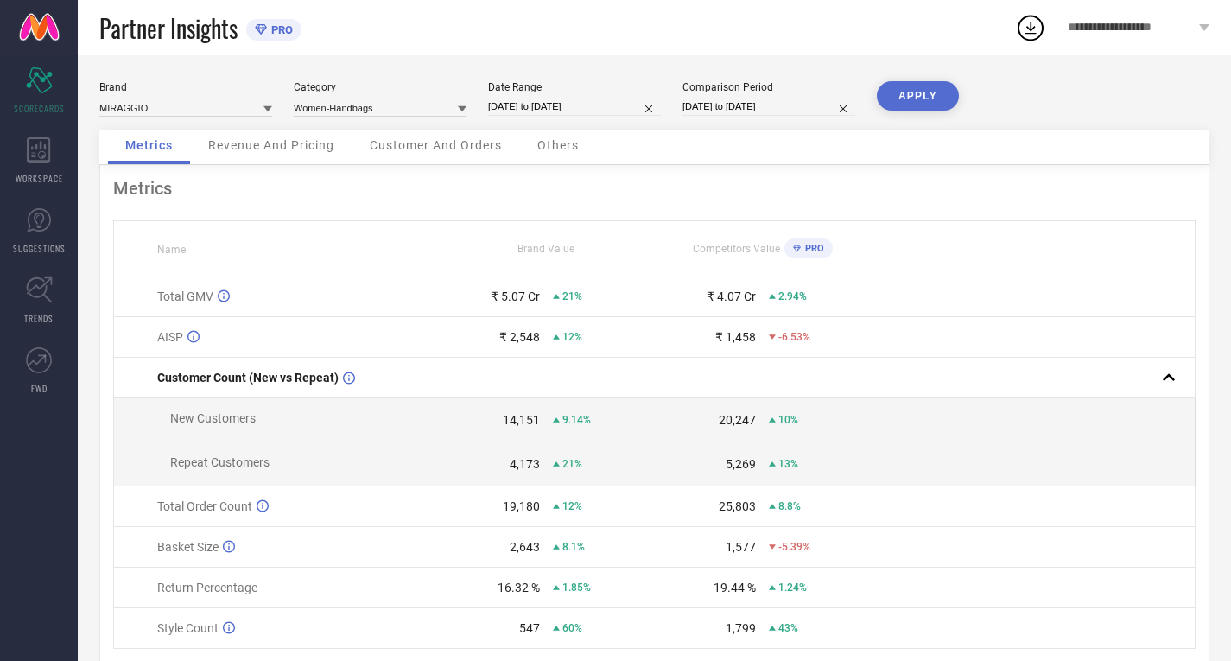
select select "8"
select select "2024"
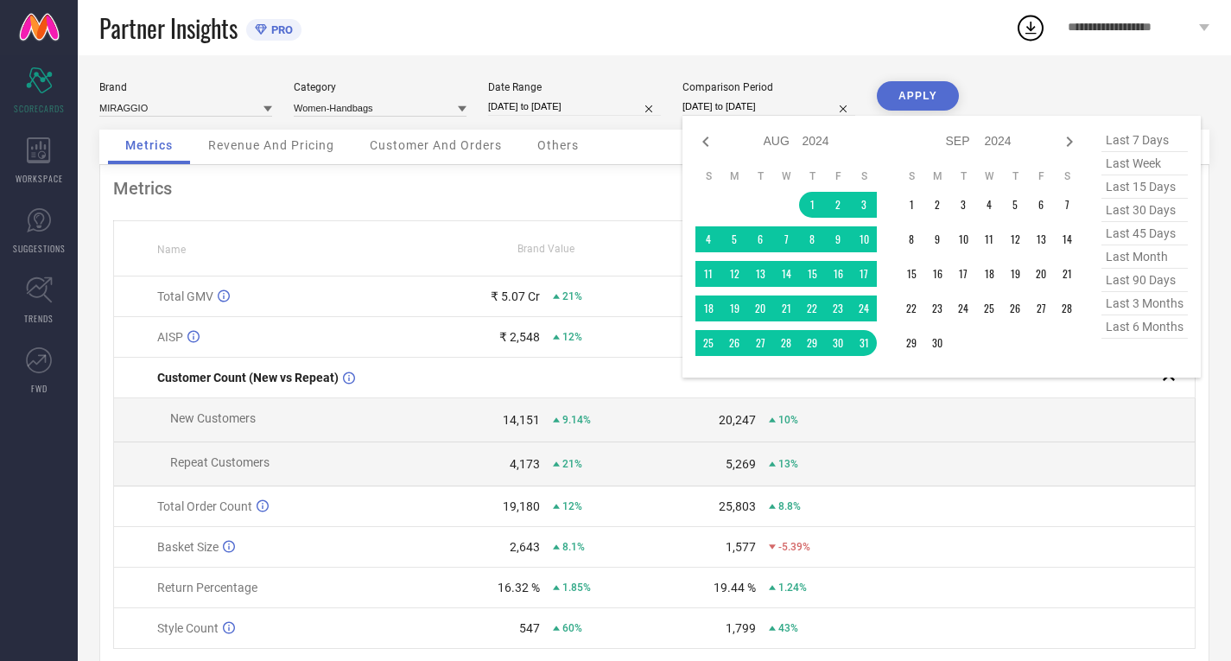
click at [725, 106] on input "[DATE] to [DATE]" at bounding box center [768, 107] width 173 height 18
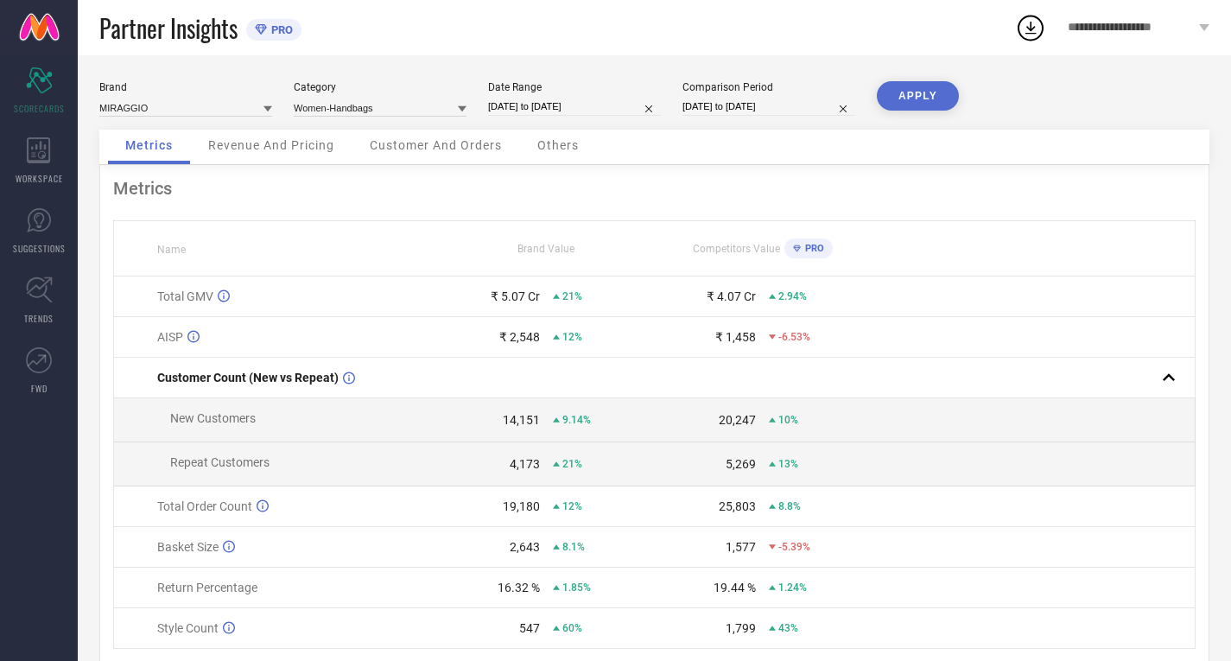
click at [847, 35] on div "Partner Insights PRO" at bounding box center [557, 27] width 916 height 55
click at [737, 311] on td "₹ 4.07 Cr 2.94%" at bounding box center [762, 296] width 216 height 41
click at [524, 290] on td "₹ 5.07 Cr 21%" at bounding box center [546, 296] width 216 height 41
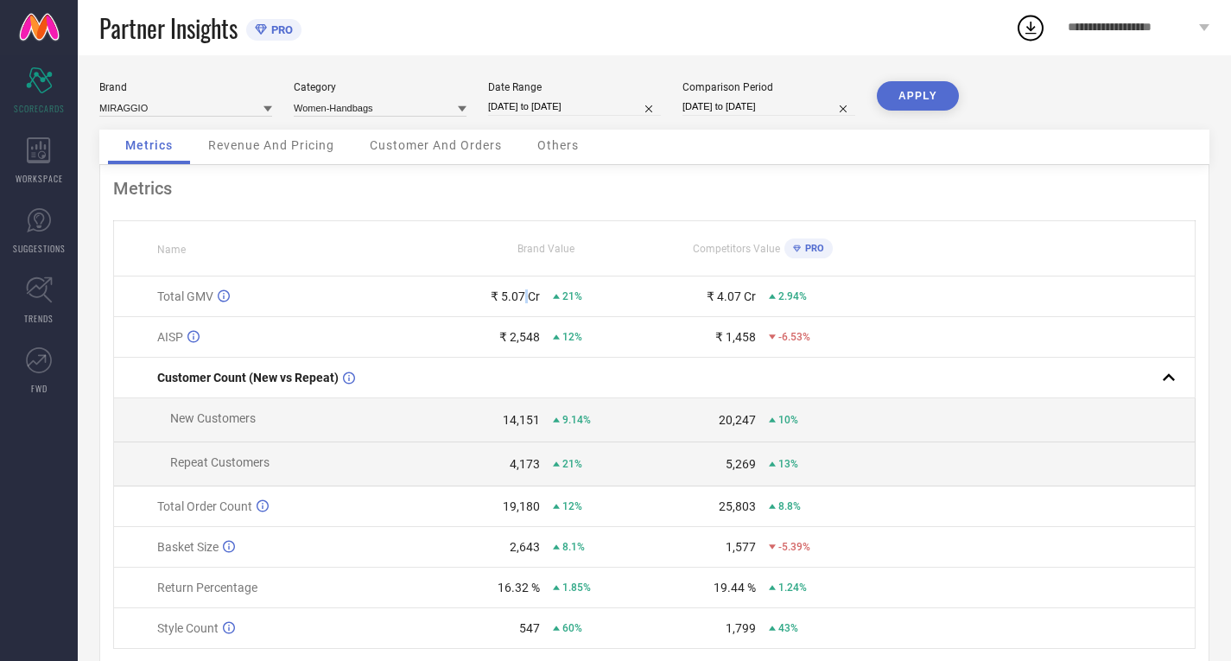
click at [524, 290] on td "₹ 5.07 Cr 21%" at bounding box center [546, 296] width 216 height 41
click at [687, 241] on div "Competitors Value PRO" at bounding box center [762, 248] width 214 height 29
select select "7"
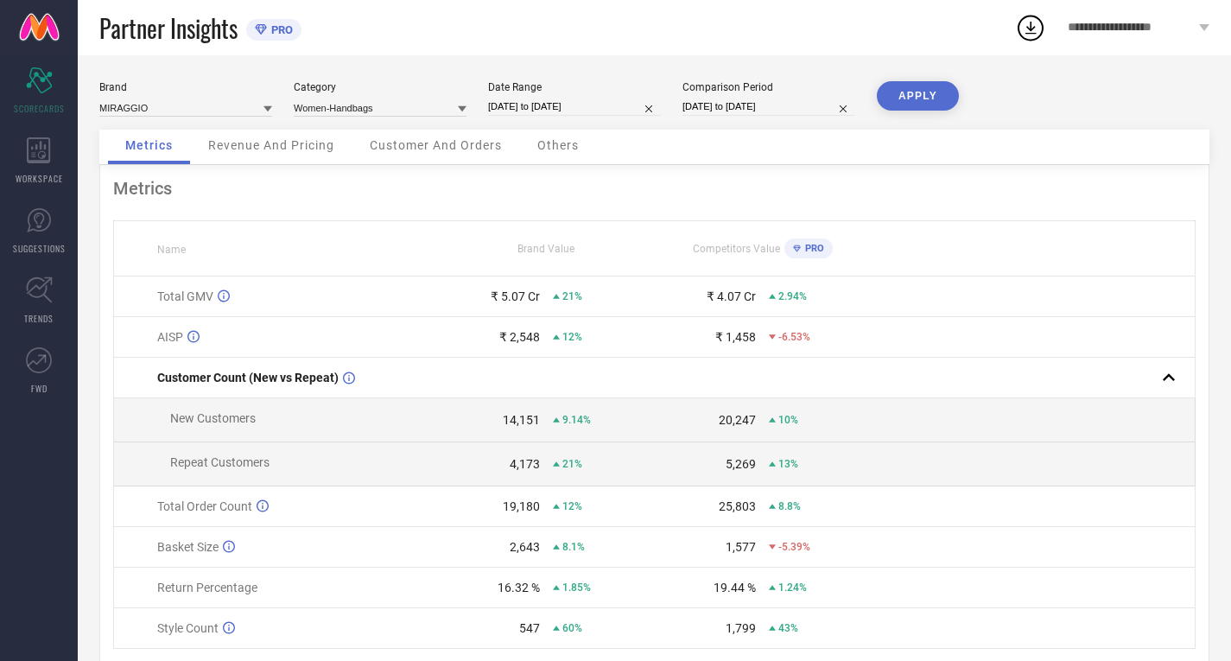
select select "2024"
select select "8"
select select "2024"
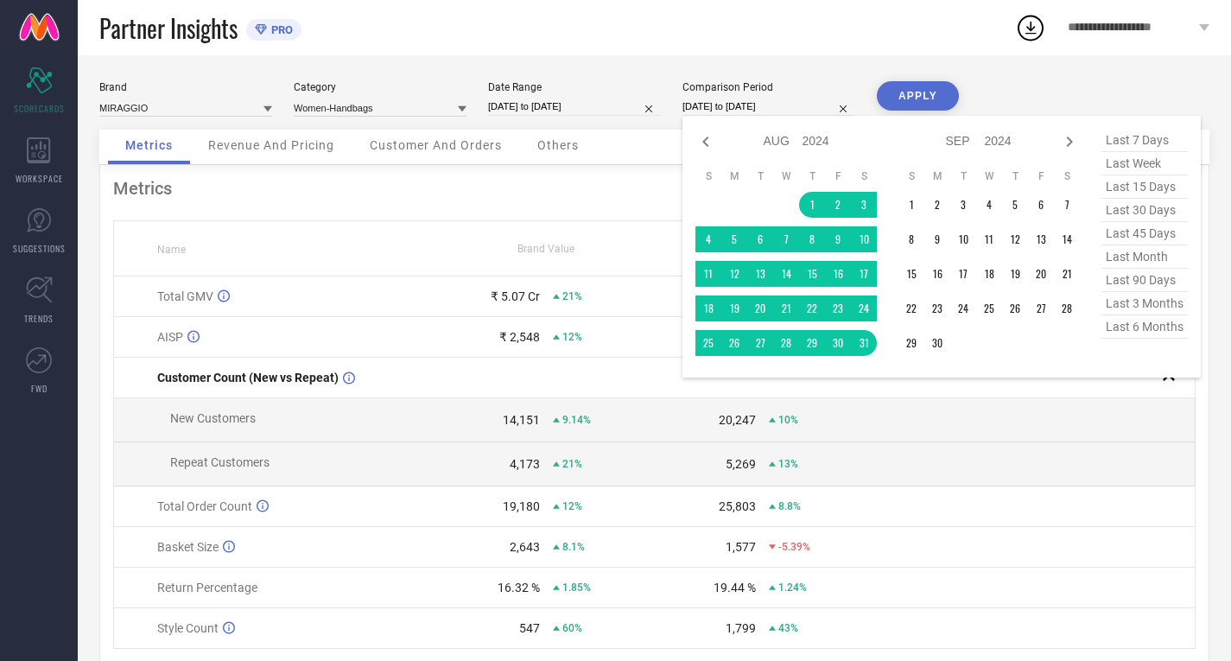
click at [728, 110] on input "[DATE] to [DATE]" at bounding box center [768, 107] width 173 height 18
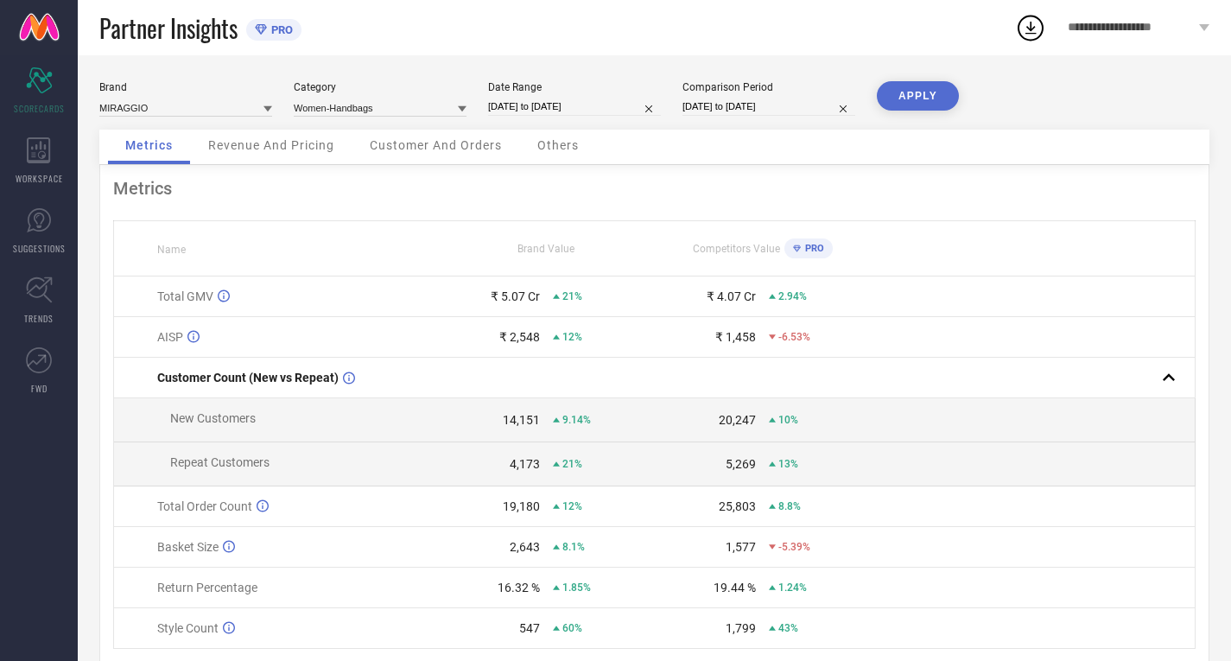
click at [605, 261] on th "Brand Value" at bounding box center [546, 248] width 216 height 55
click at [417, 107] on input at bounding box center [380, 107] width 173 height 18
click at [393, 111] on input at bounding box center [380, 107] width 173 height 18
click at [370, 189] on span "Women-Waist Pouch" at bounding box center [351, 191] width 98 height 12
click at [911, 84] on button "APPLY" at bounding box center [918, 95] width 82 height 29
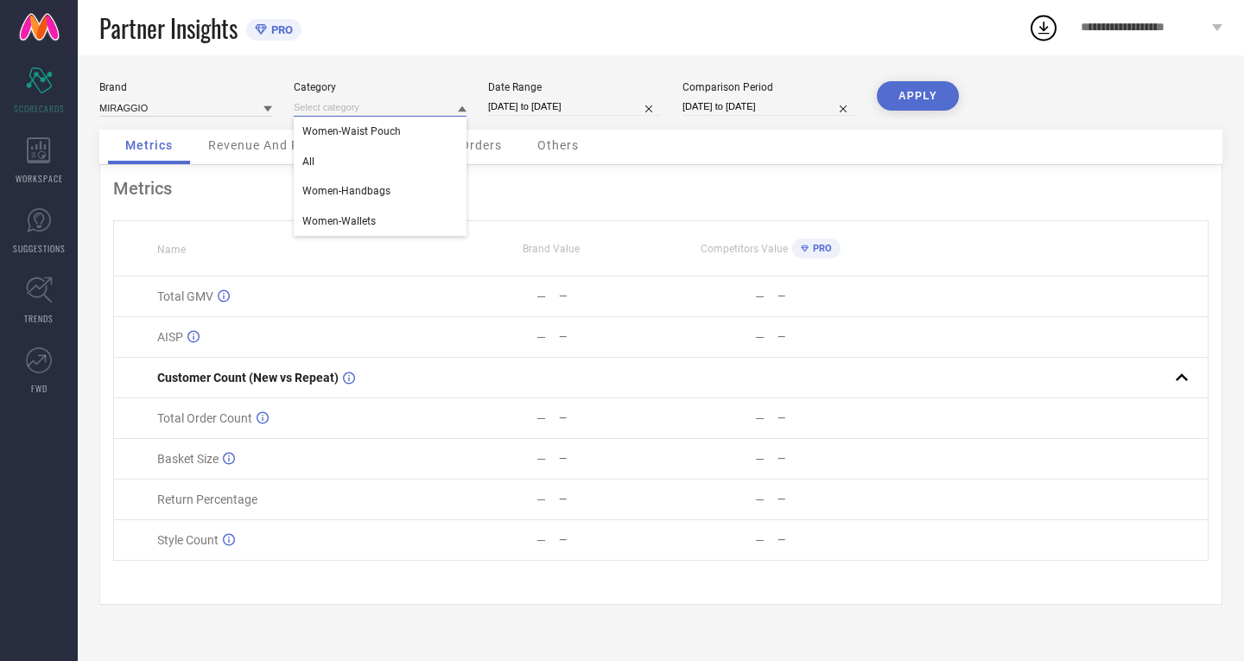
click at [436, 101] on input at bounding box center [380, 107] width 173 height 18
click at [397, 103] on input at bounding box center [380, 107] width 173 height 18
click at [363, 209] on div "Women-Wallets" at bounding box center [380, 220] width 173 height 29
click at [913, 101] on button "APPLY" at bounding box center [918, 95] width 82 height 29
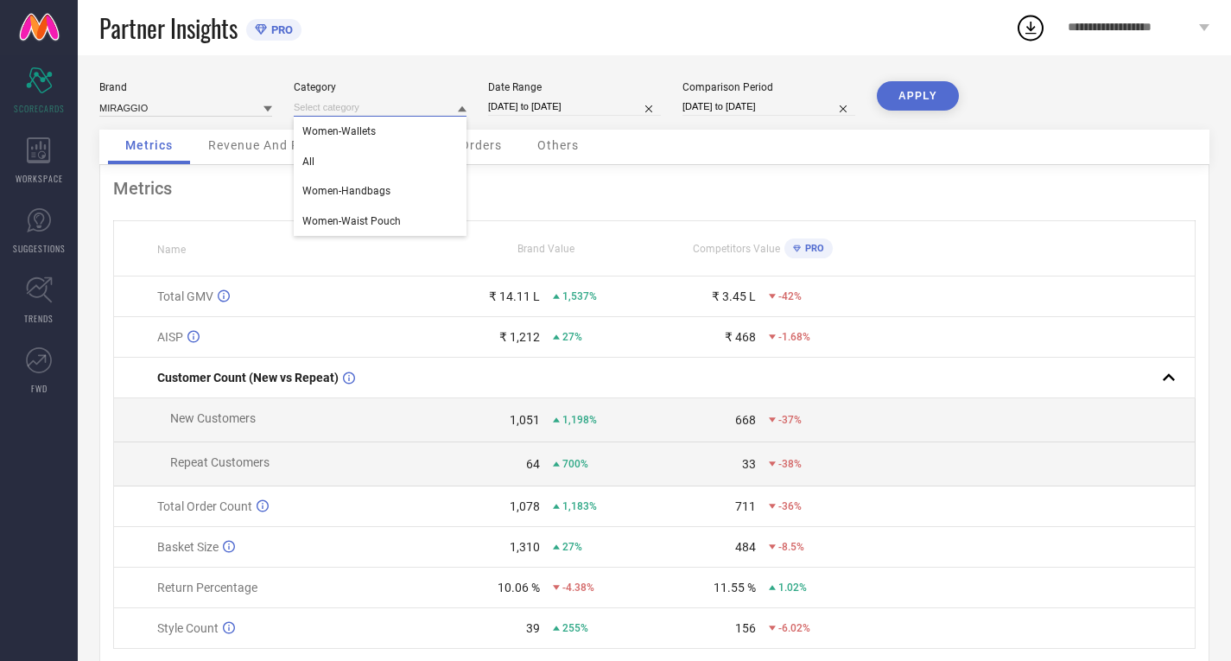
click at [386, 109] on input at bounding box center [380, 107] width 173 height 18
click at [384, 111] on input at bounding box center [380, 107] width 173 height 18
click at [347, 157] on div "All" at bounding box center [380, 161] width 173 height 29
click at [918, 103] on button "APPLY" at bounding box center [918, 95] width 82 height 29
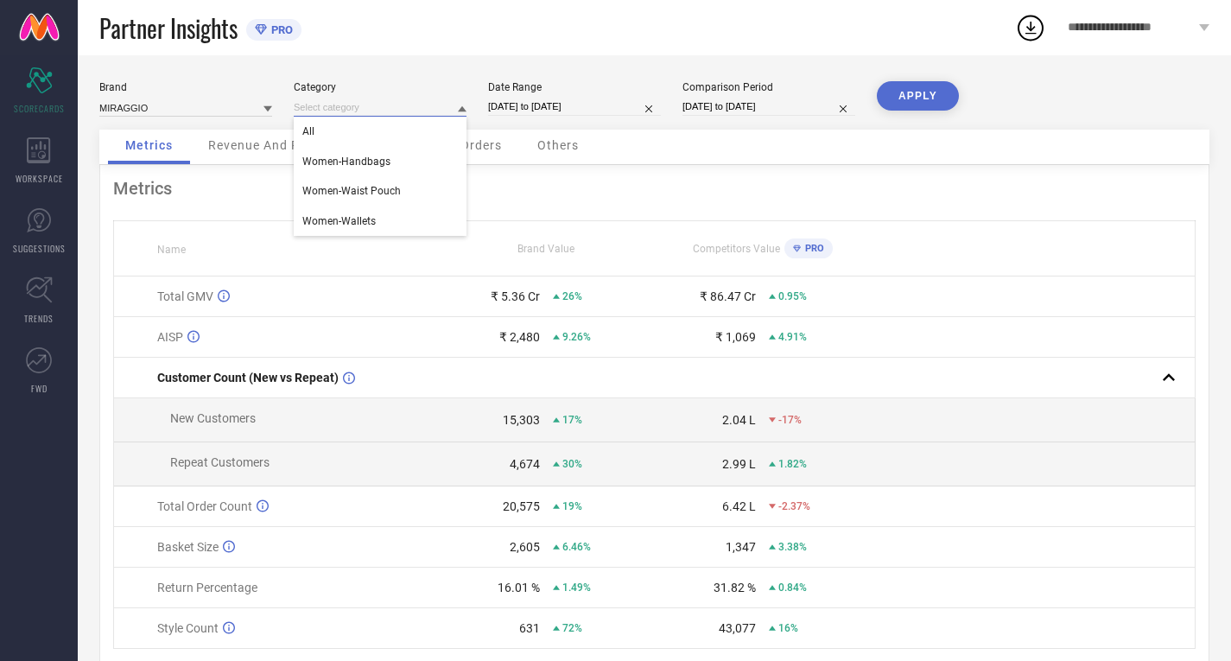
click at [367, 113] on input at bounding box center [380, 107] width 173 height 18
click at [371, 110] on input at bounding box center [380, 107] width 173 height 18
click at [357, 155] on div "Women-Handbags" at bounding box center [380, 161] width 173 height 29
click at [918, 97] on button "APPLY" at bounding box center [918, 95] width 82 height 29
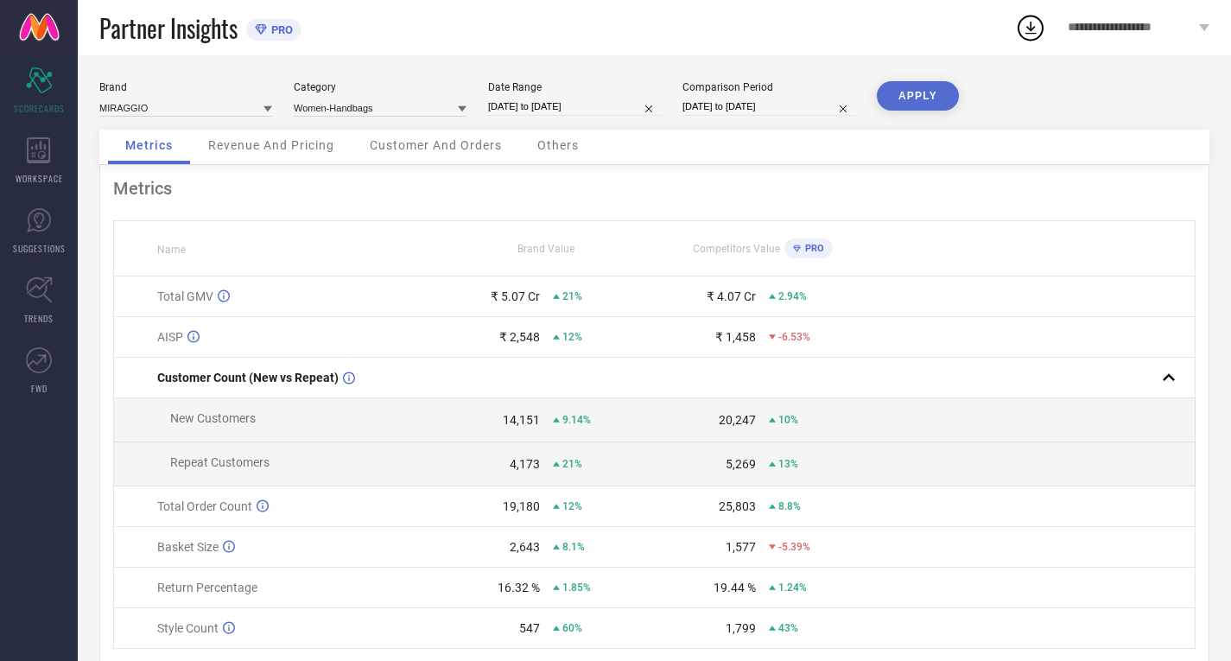
click at [811, 245] on span "PRO" at bounding box center [812, 248] width 23 height 11
click at [33, 87] on icon "Scorecard" at bounding box center [39, 80] width 27 height 26
click at [369, 101] on input at bounding box center [380, 107] width 173 height 18
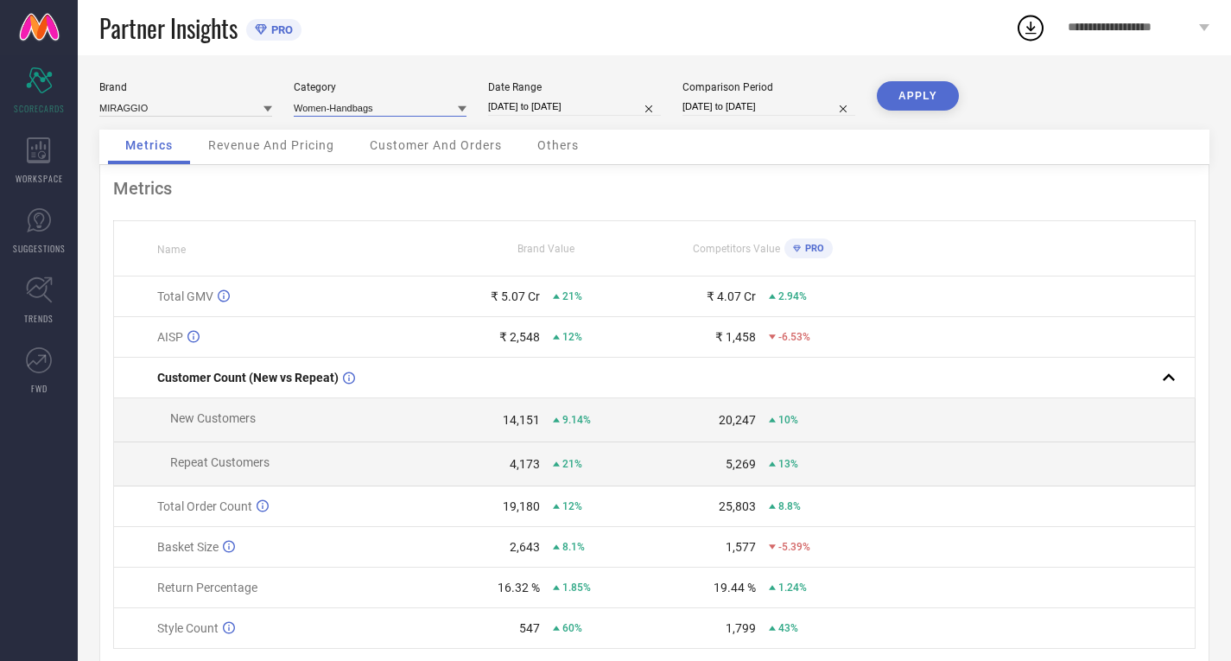
click at [354, 105] on input at bounding box center [380, 107] width 173 height 18
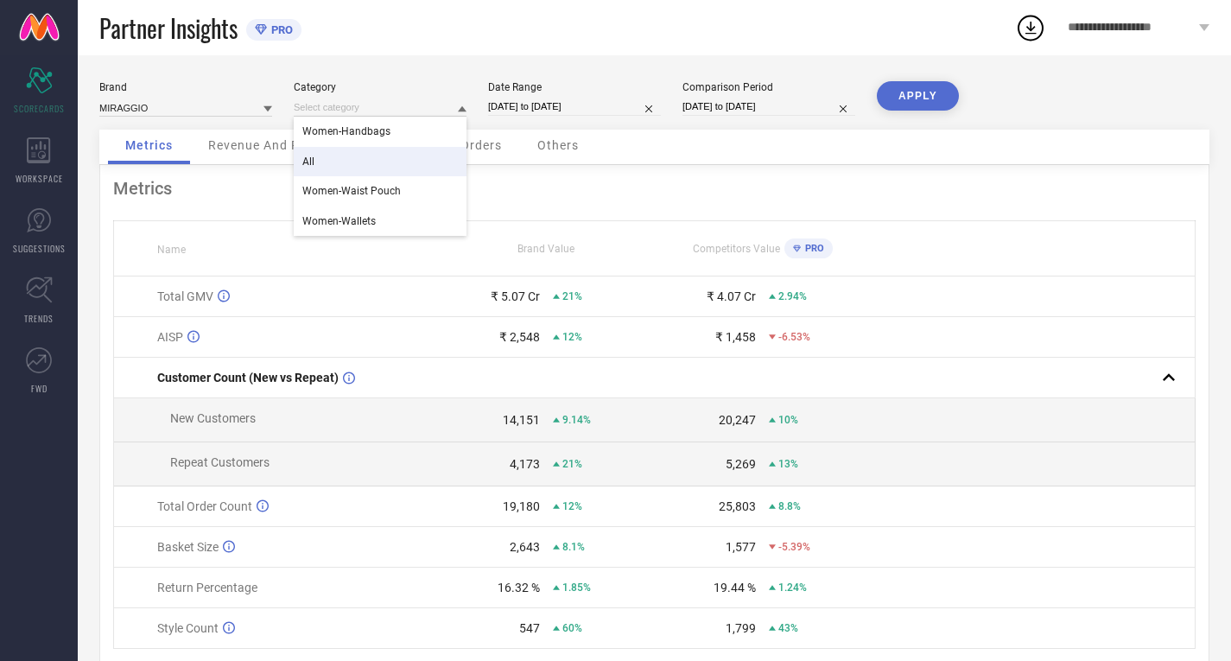
click at [328, 157] on div "All" at bounding box center [380, 161] width 173 height 29
click at [891, 83] on button "APPLY" at bounding box center [918, 95] width 82 height 29
